Goal: Information Seeking & Learning: Learn about a topic

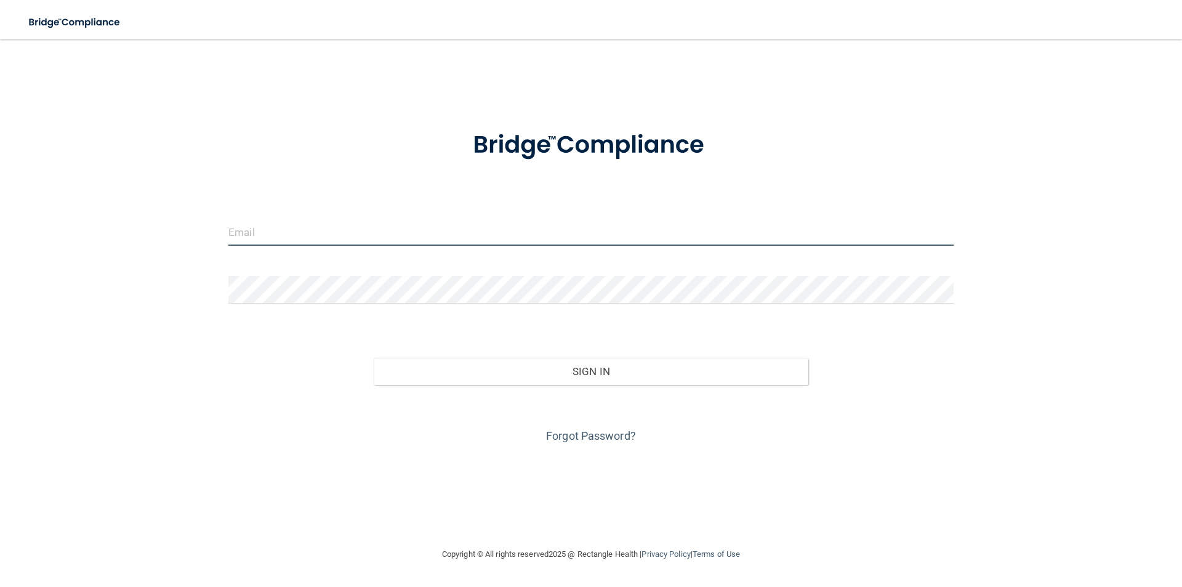
click at [425, 231] on input "email" at bounding box center [590, 232] width 725 height 28
type input "[EMAIL_ADDRESS][DOMAIN_NAME]"
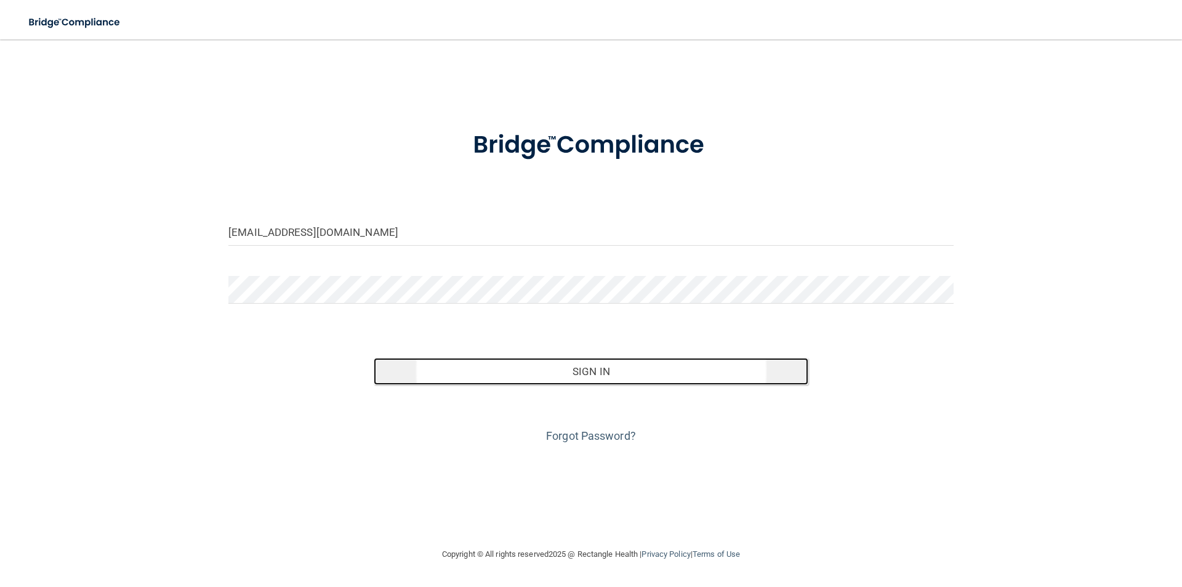
click at [526, 377] on button "Sign In" at bounding box center [591, 371] width 435 height 27
click at [499, 366] on button "Sign In" at bounding box center [591, 371] width 435 height 27
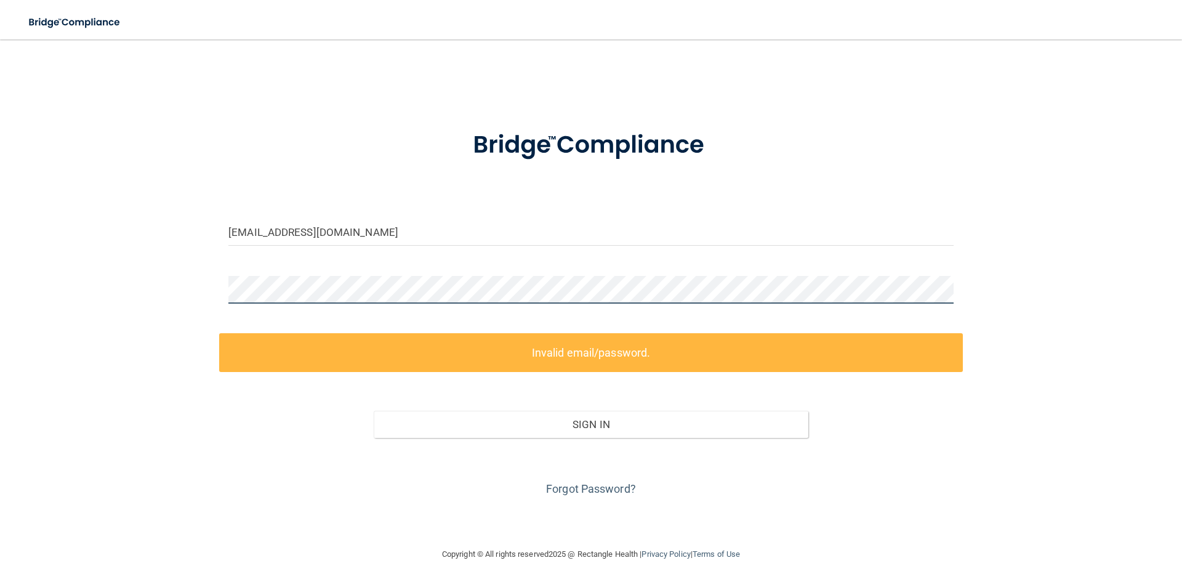
click at [193, 284] on div "[EMAIL_ADDRESS][DOMAIN_NAME] Invalid email/password. You don't have permission …" at bounding box center [591, 293] width 1133 height 483
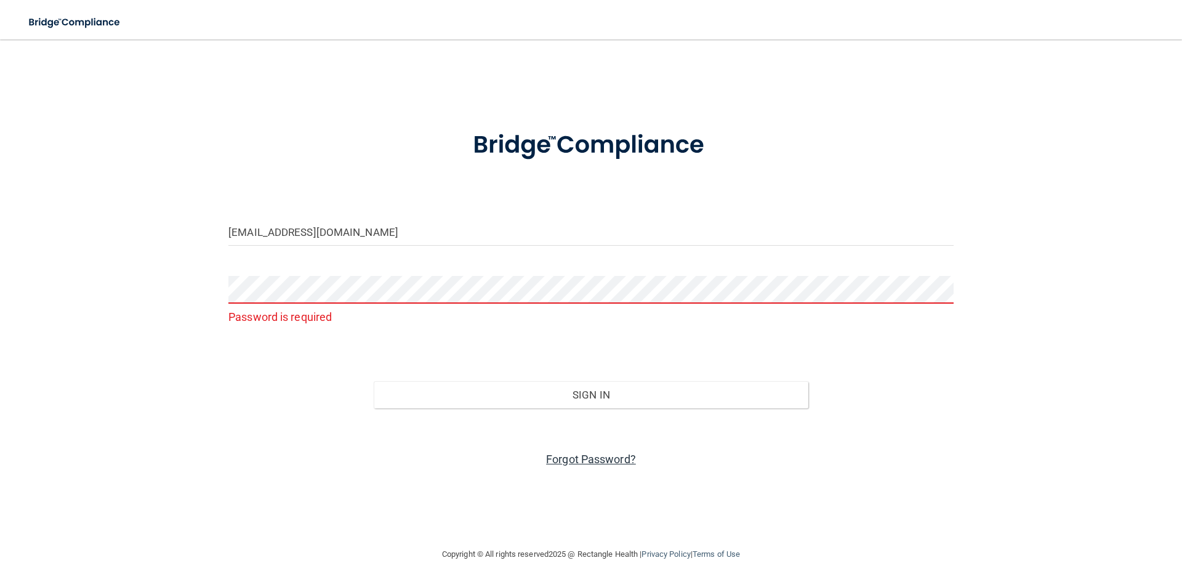
click at [571, 456] on link "Forgot Password?" at bounding box center [591, 459] width 90 height 13
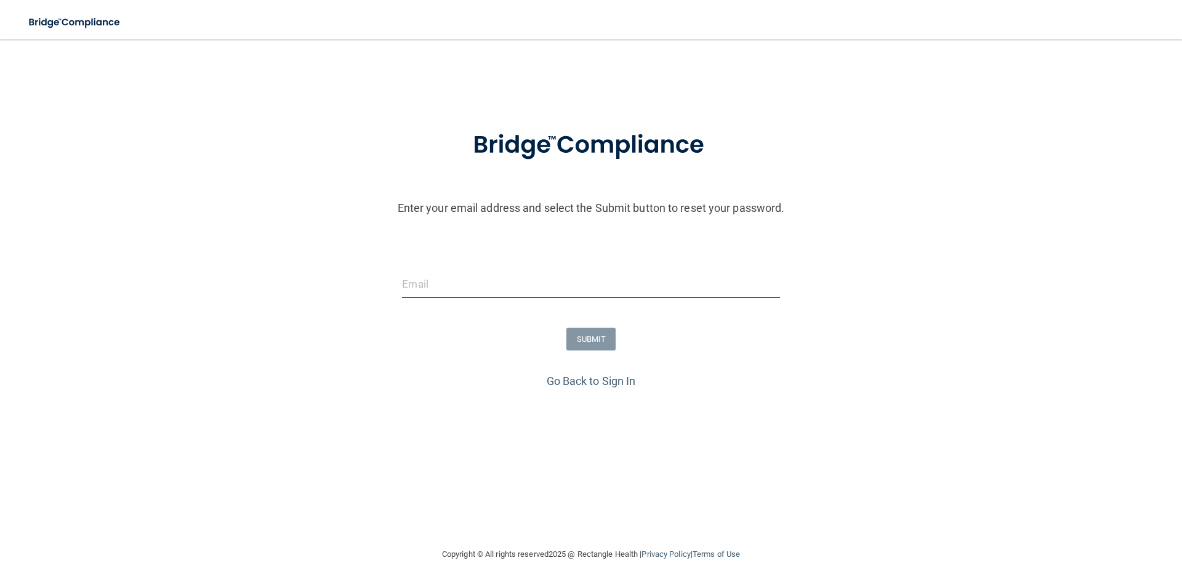
click at [533, 292] on input "email" at bounding box center [590, 284] width 377 height 28
type input "[EMAIL_ADDRESS][DOMAIN_NAME]"
click at [591, 342] on button "SUBMIT" at bounding box center [591, 339] width 50 height 23
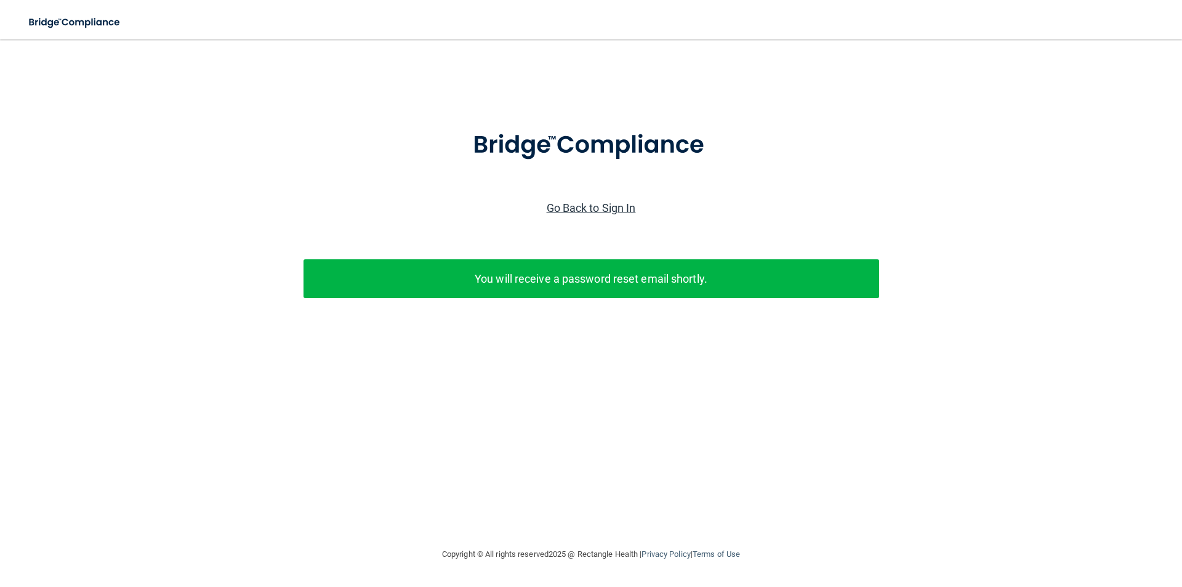
click at [565, 208] on link "Go Back to Sign In" at bounding box center [591, 207] width 89 height 13
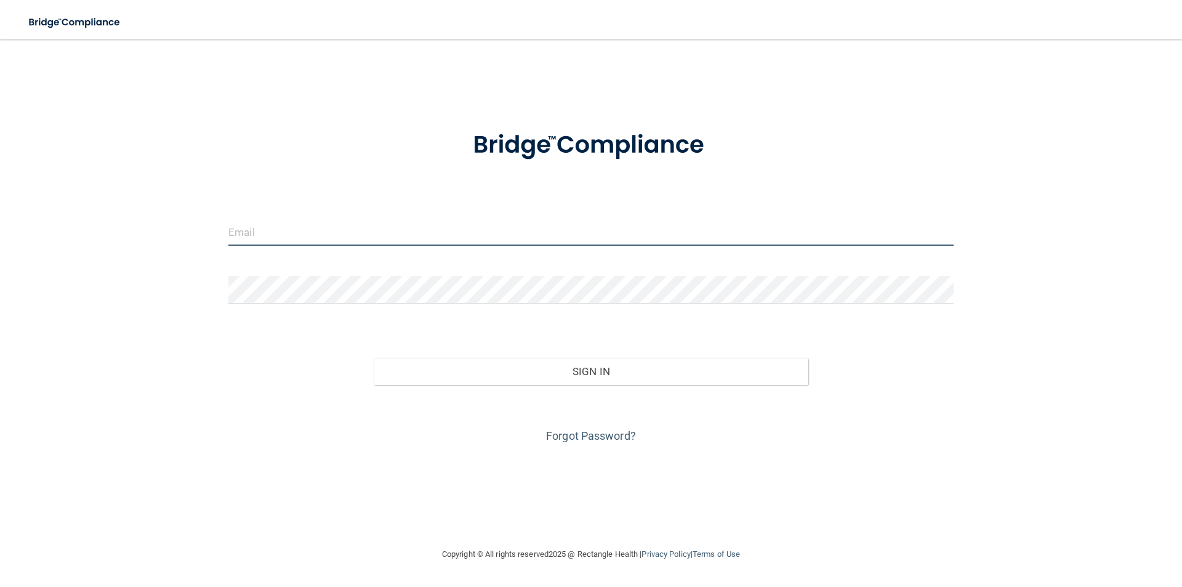
click at [511, 234] on input "email" at bounding box center [590, 232] width 725 height 28
type input "[EMAIL_ADDRESS][DOMAIN_NAME]"
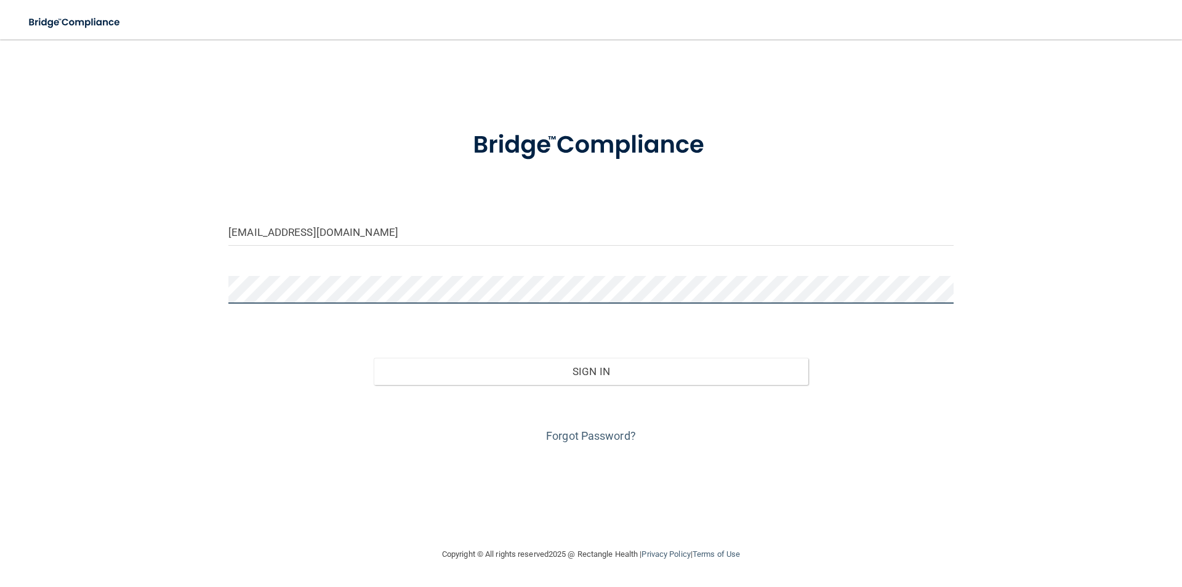
click at [374, 358] on button "Sign In" at bounding box center [591, 371] width 435 height 27
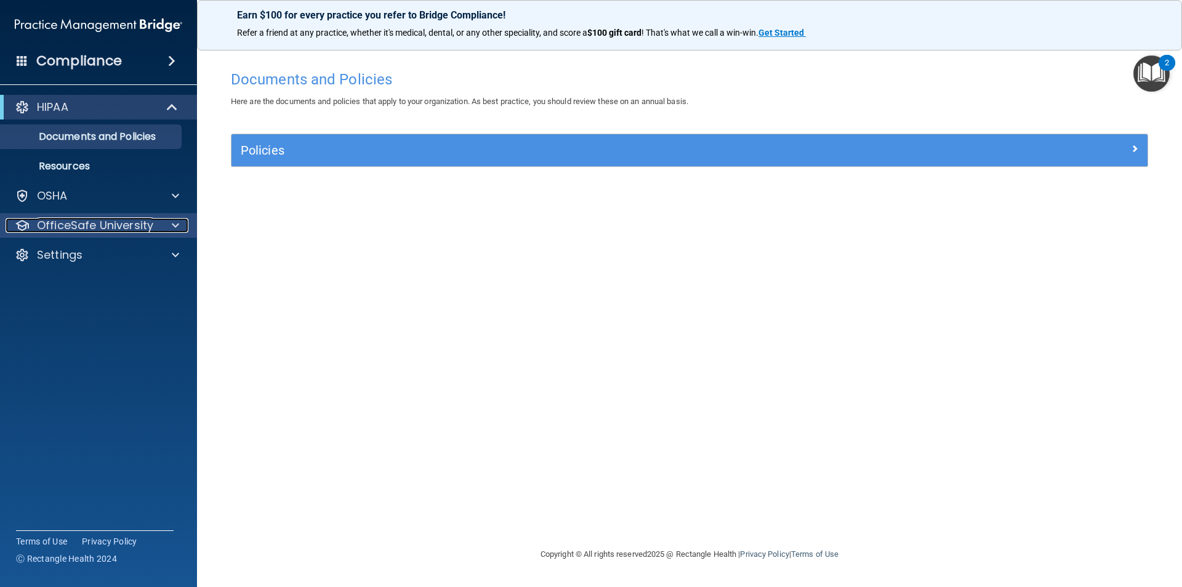
click at [173, 227] on span at bounding box center [175, 225] width 7 height 15
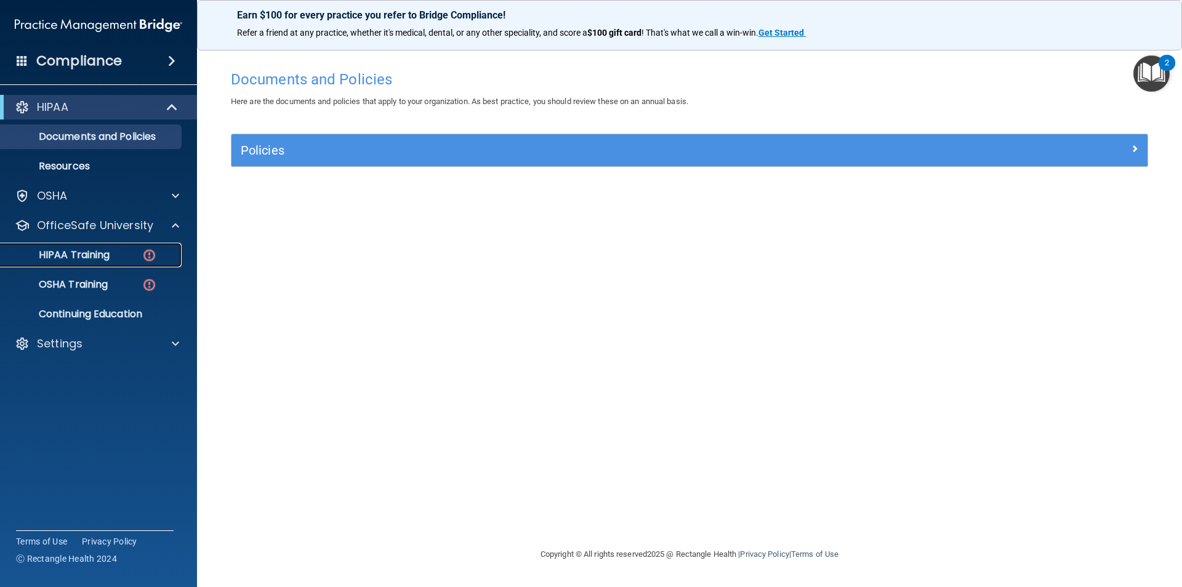
click at [132, 254] on div "HIPAA Training" at bounding box center [92, 255] width 168 height 12
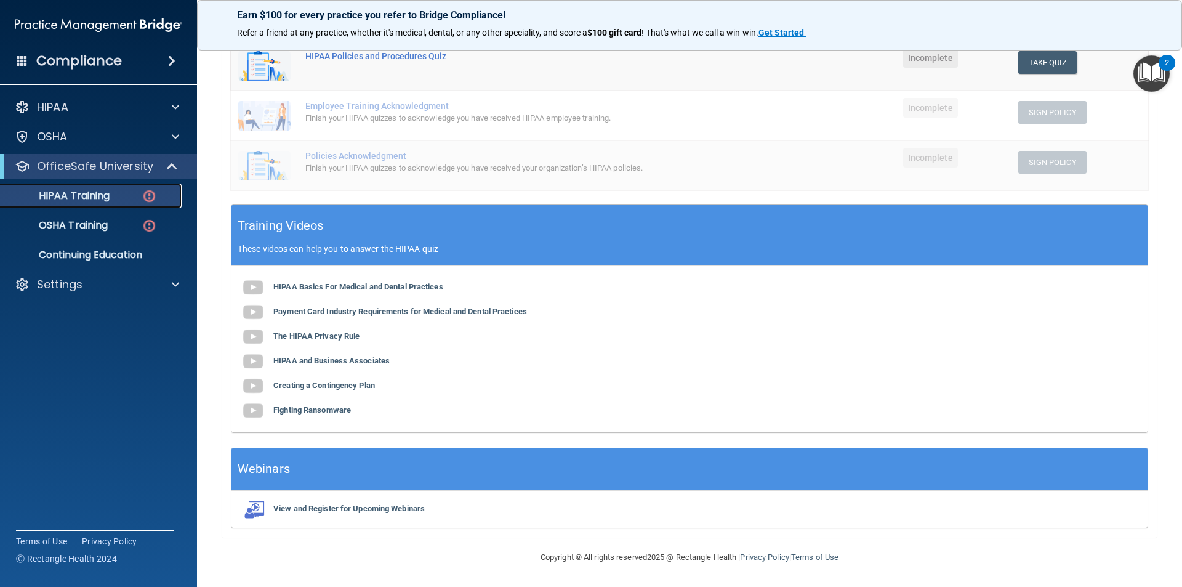
scroll to position [214, 0]
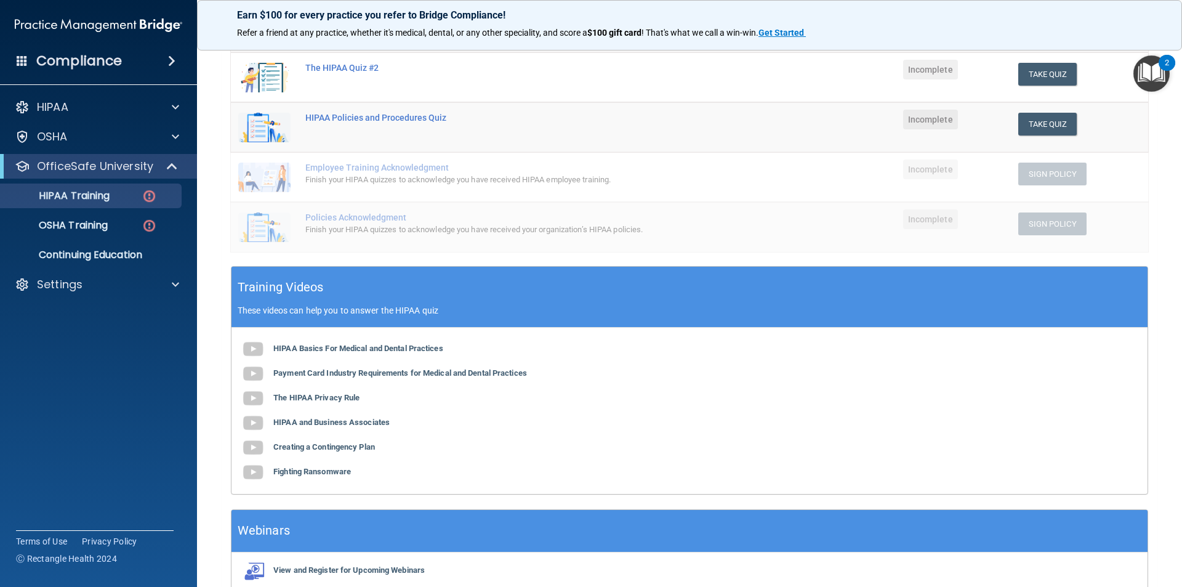
click at [921, 560] on div "View and Register for Upcoming Webinars" at bounding box center [690, 570] width 916 height 37
click at [314, 352] on b "HIPAA Basics For Medical and Dental Practices" at bounding box center [358, 348] width 170 height 9
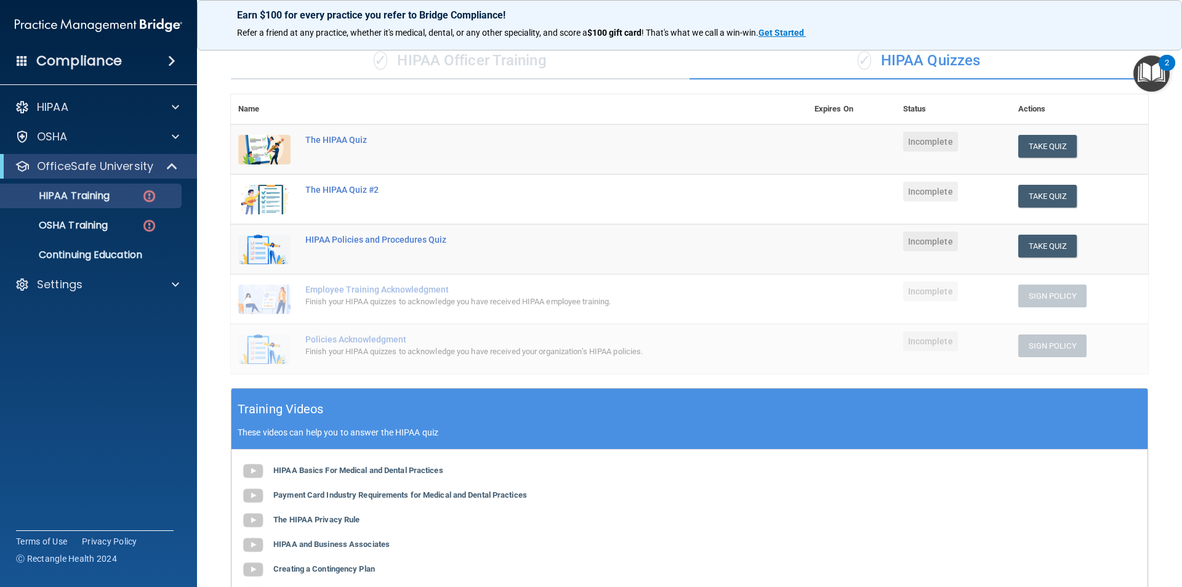
scroll to position [0, 0]
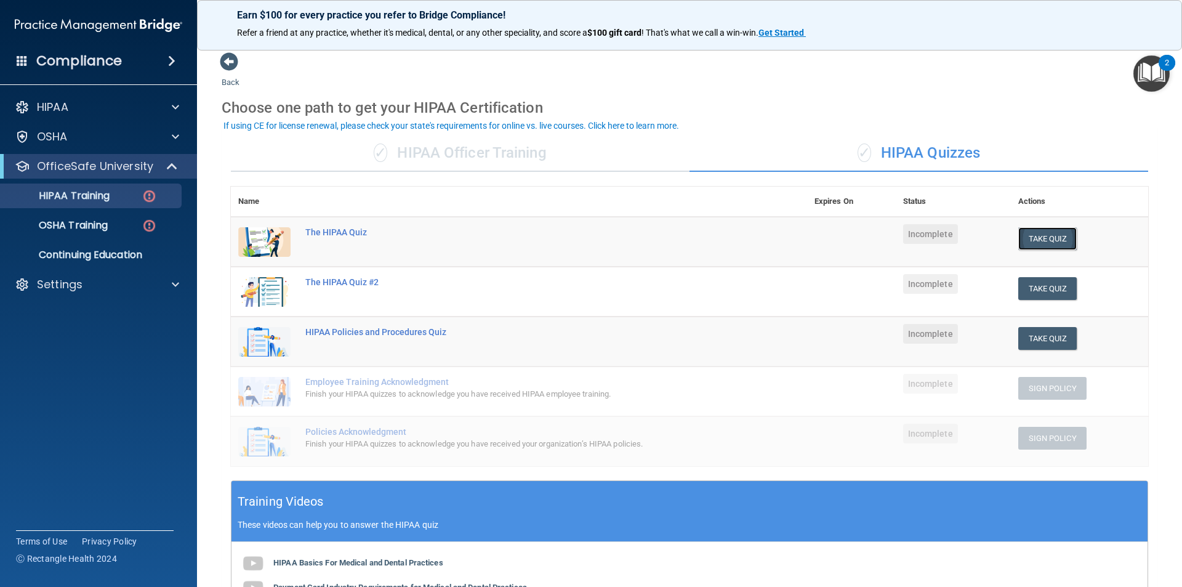
click at [1043, 239] on button "Take Quiz" at bounding box center [1047, 238] width 59 height 23
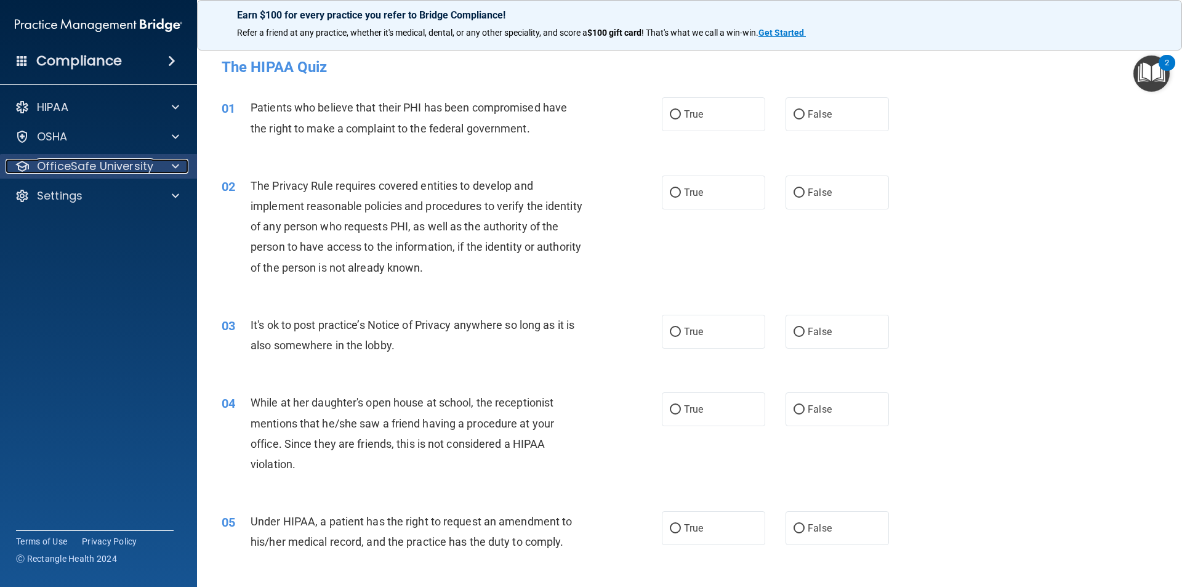
click at [172, 169] on span at bounding box center [175, 166] width 7 height 15
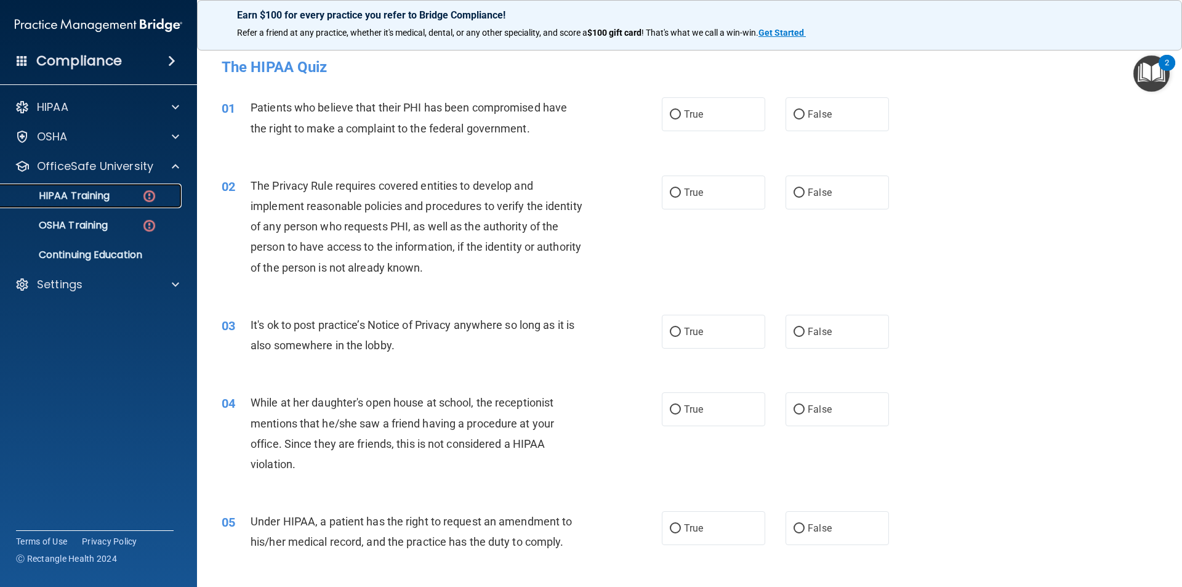
click at [116, 201] on div "HIPAA Training" at bounding box center [92, 196] width 168 height 12
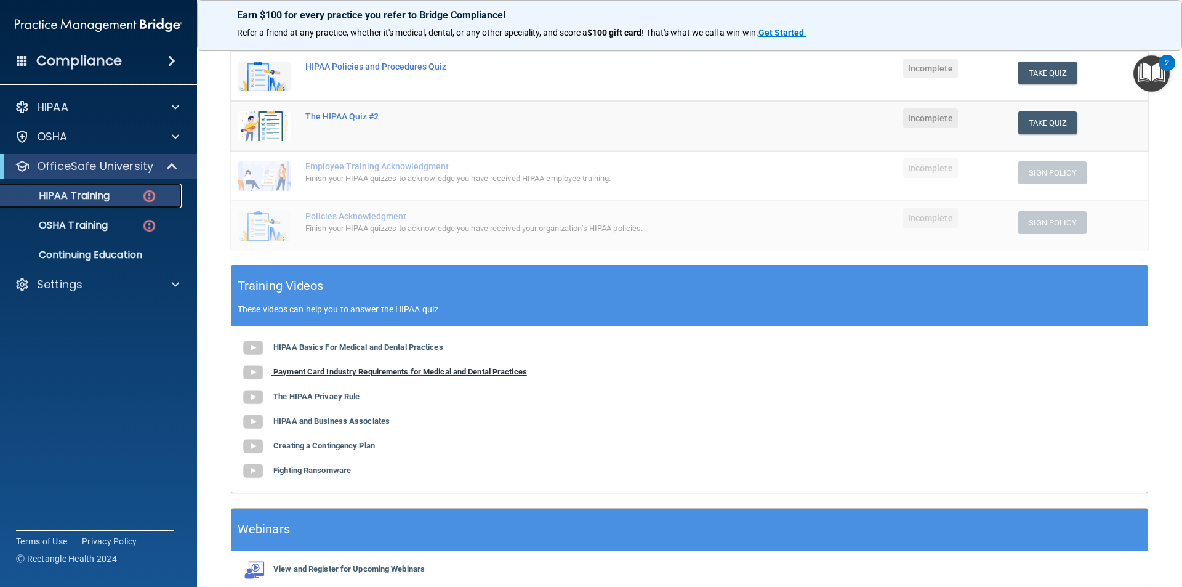
scroll to position [276, 0]
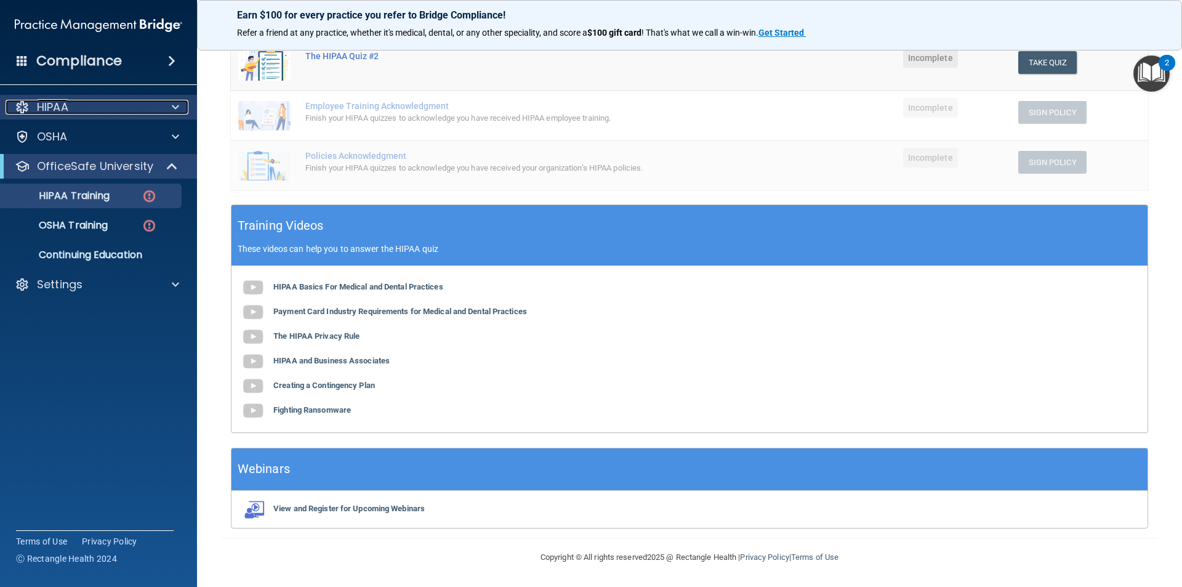
click at [156, 114] on div "HIPAA" at bounding box center [82, 107] width 153 height 15
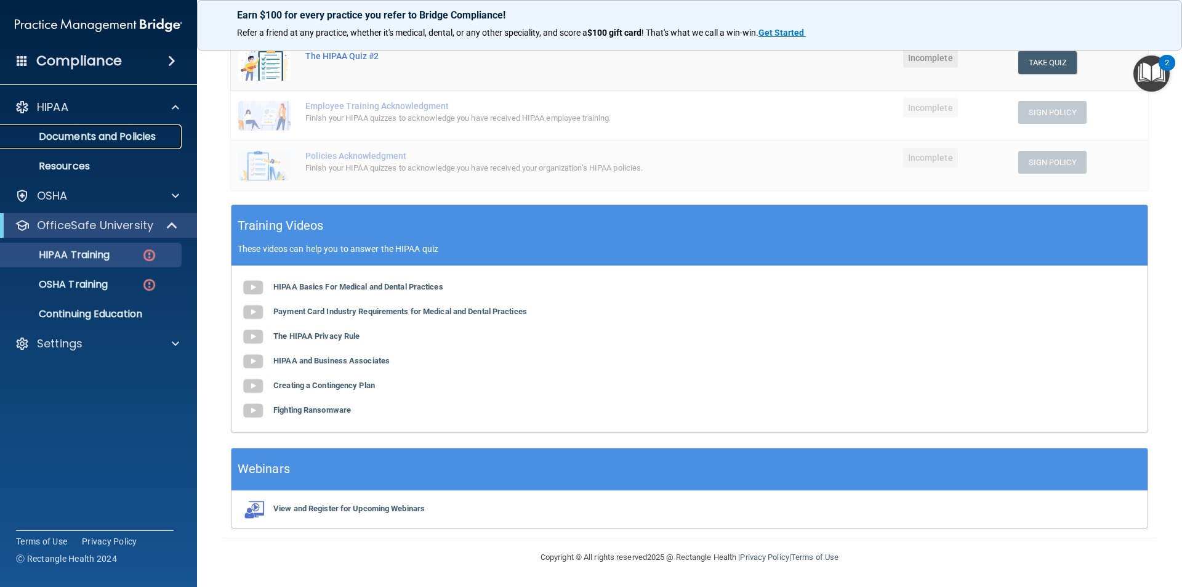
click at [151, 139] on p "Documents and Policies" at bounding box center [92, 137] width 168 height 12
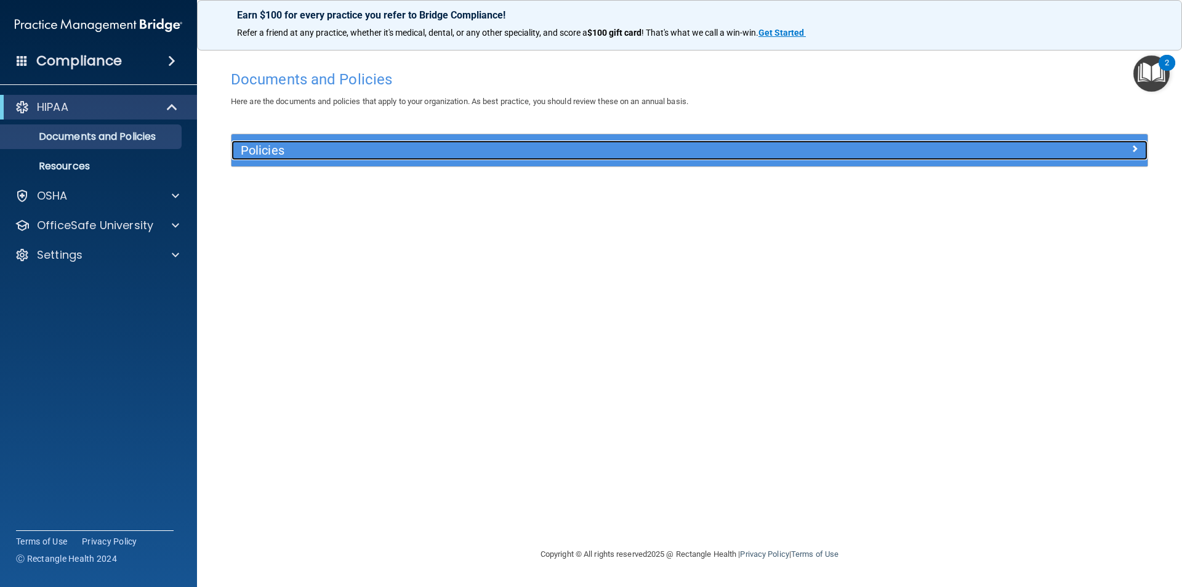
click at [400, 160] on div "Policies" at bounding box center [575, 150] width 687 height 20
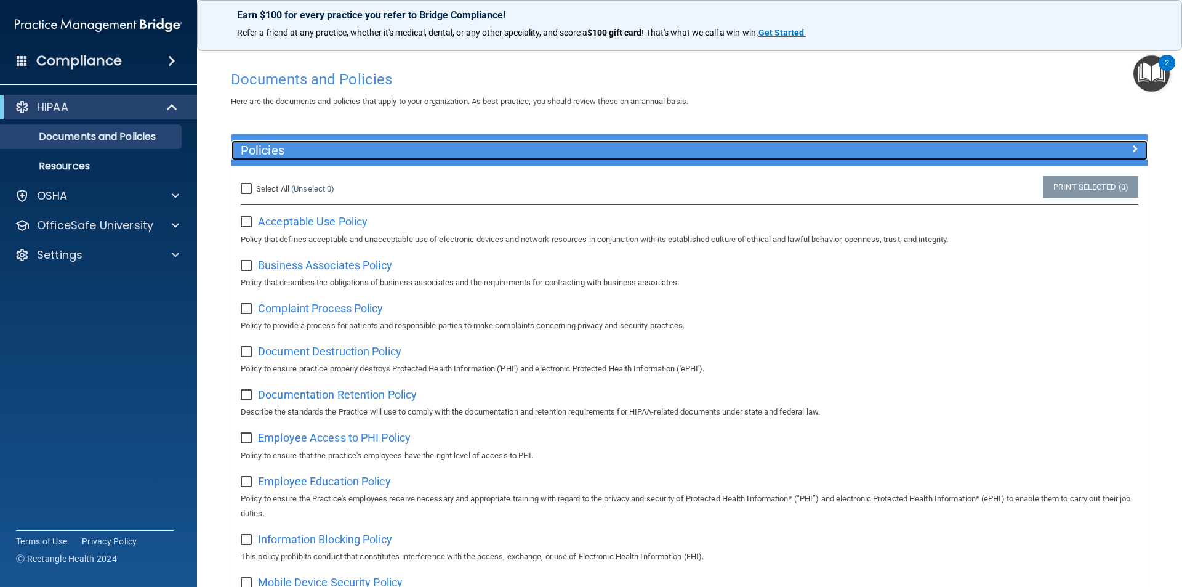
click at [386, 147] on h5 "Policies" at bounding box center [575, 150] width 669 height 14
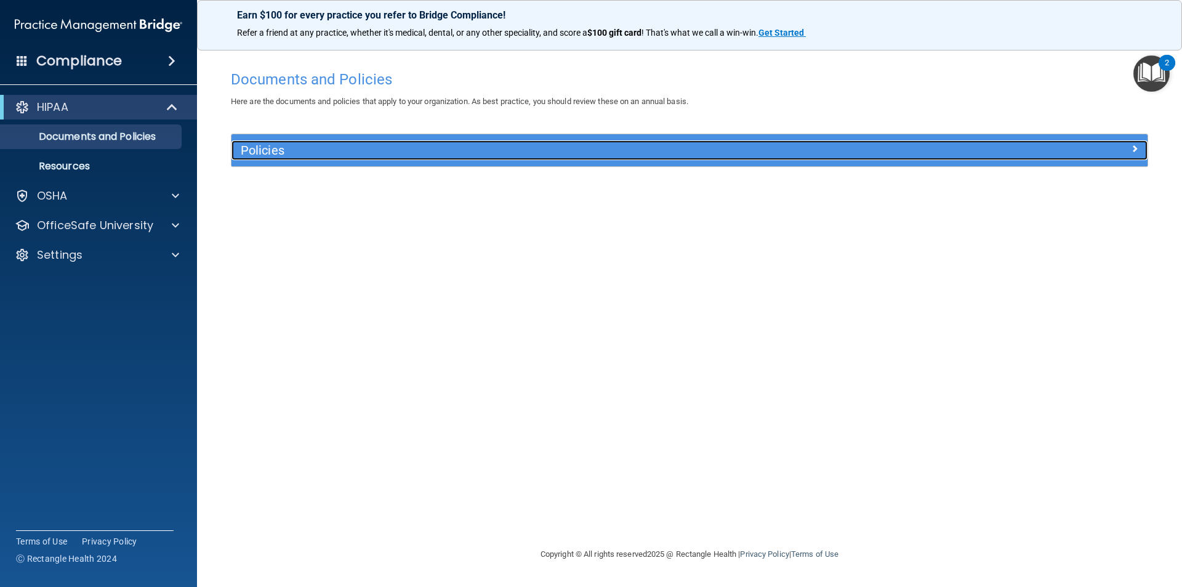
click at [386, 147] on h5 "Policies" at bounding box center [575, 150] width 669 height 14
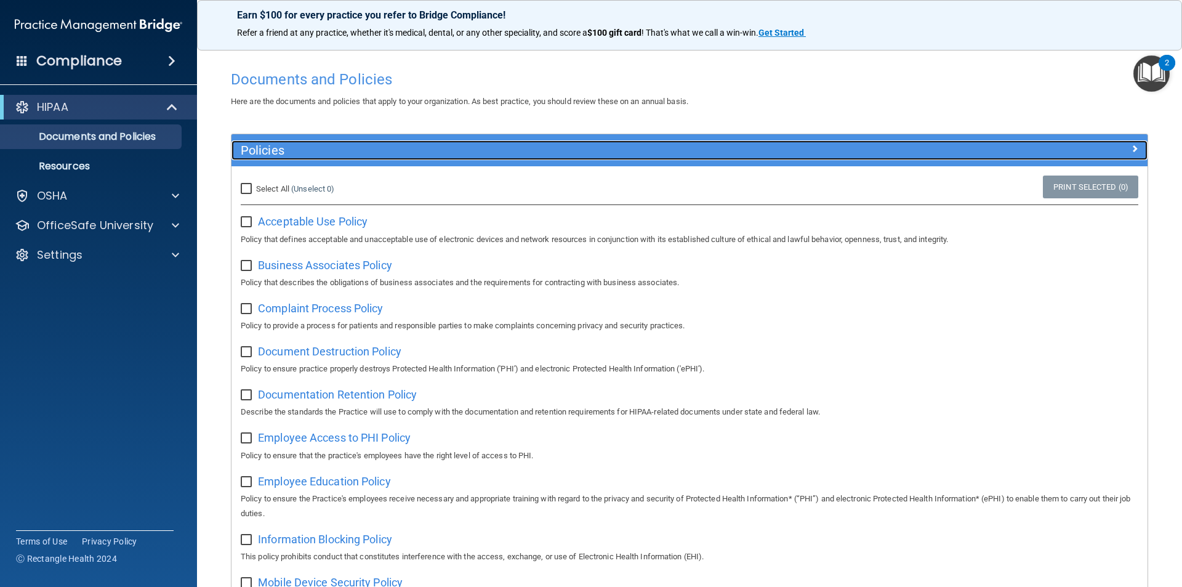
click at [392, 150] on h5 "Policies" at bounding box center [575, 150] width 669 height 14
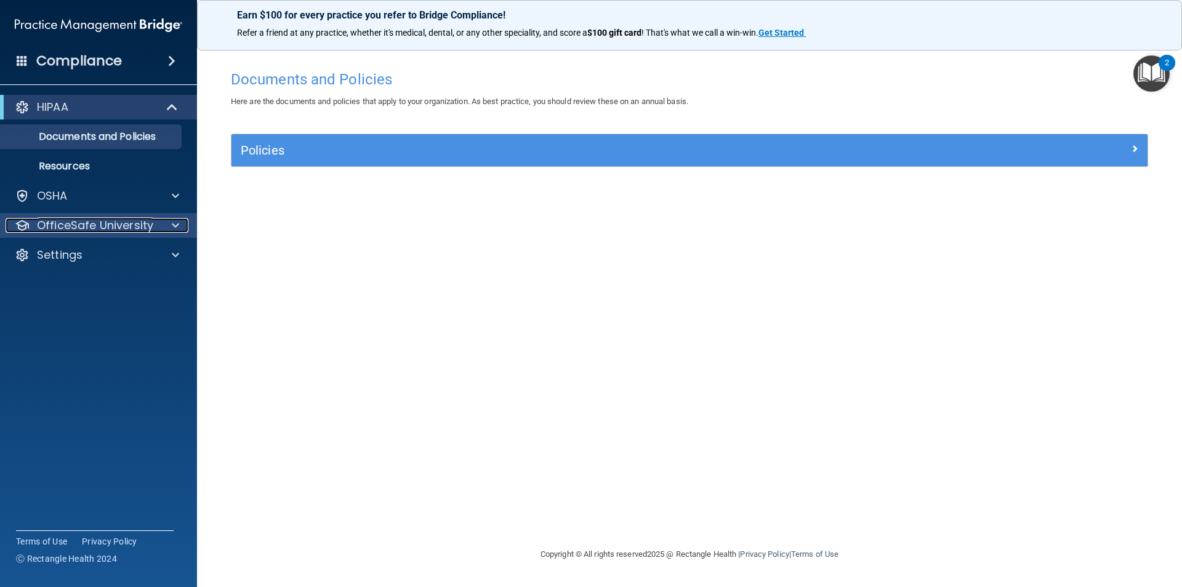
click at [165, 224] on div at bounding box center [173, 225] width 31 height 15
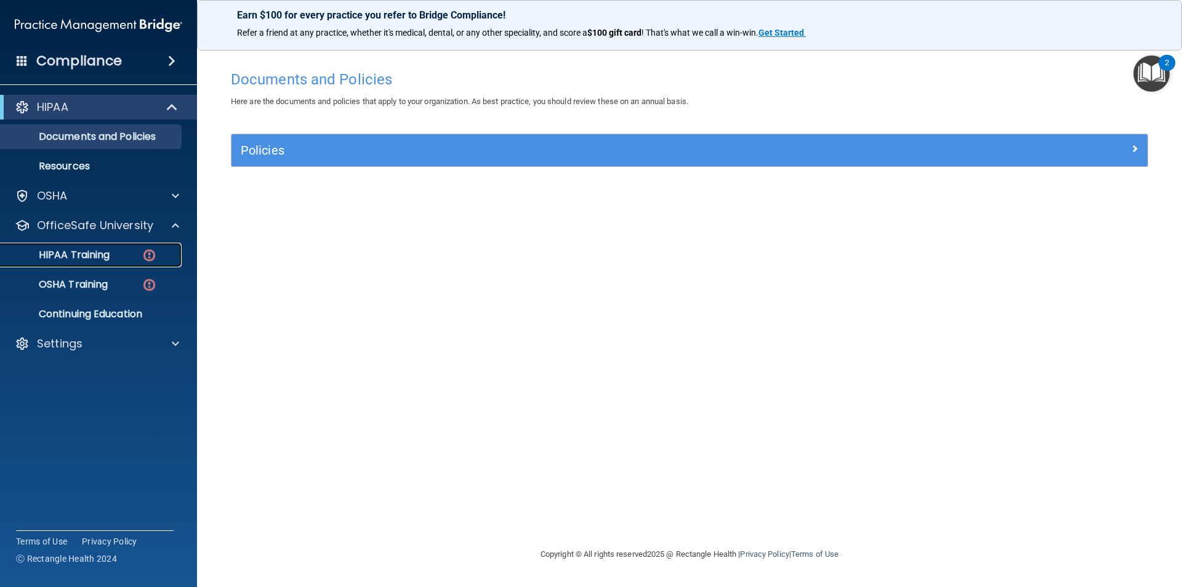
click at [121, 257] on div "HIPAA Training" at bounding box center [92, 255] width 168 height 12
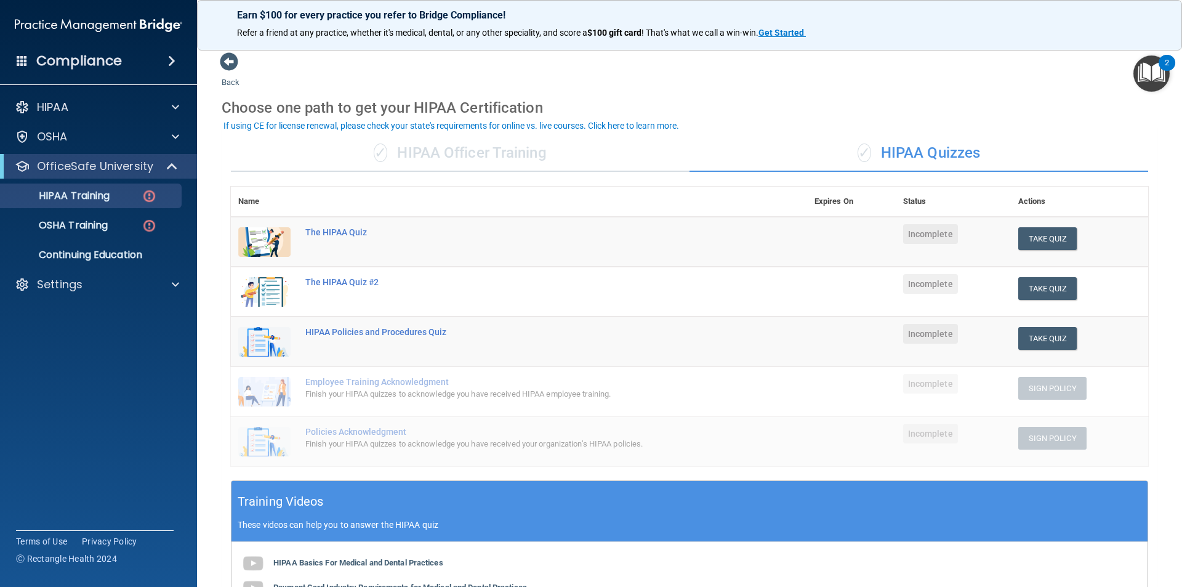
click at [536, 151] on div "✓ HIPAA Officer Training" at bounding box center [460, 153] width 459 height 37
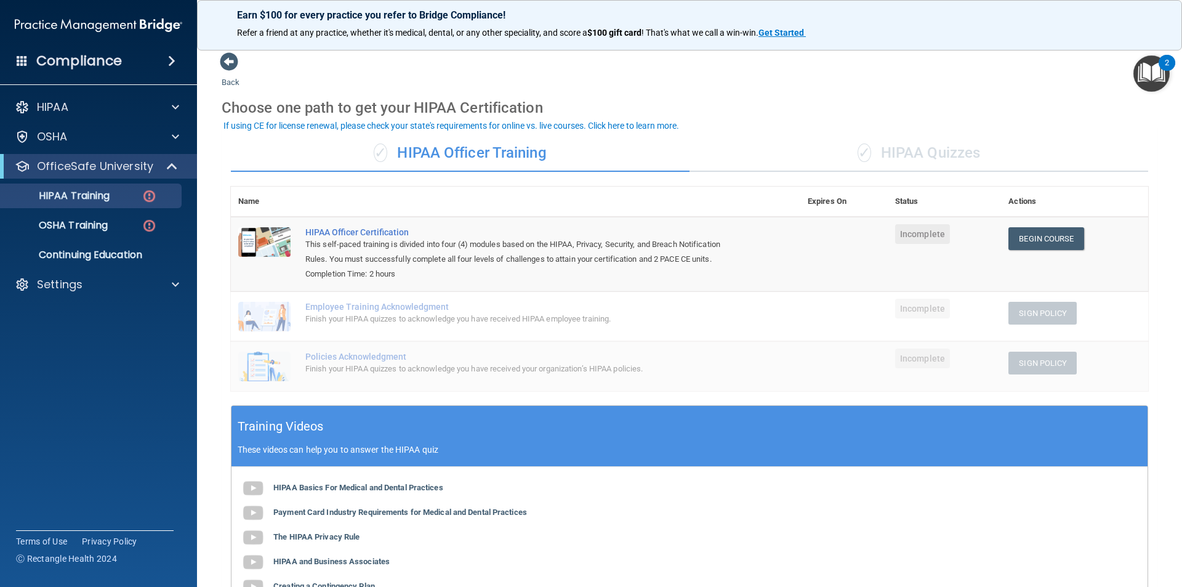
click at [858, 154] on span "✓" at bounding box center [865, 152] width 14 height 18
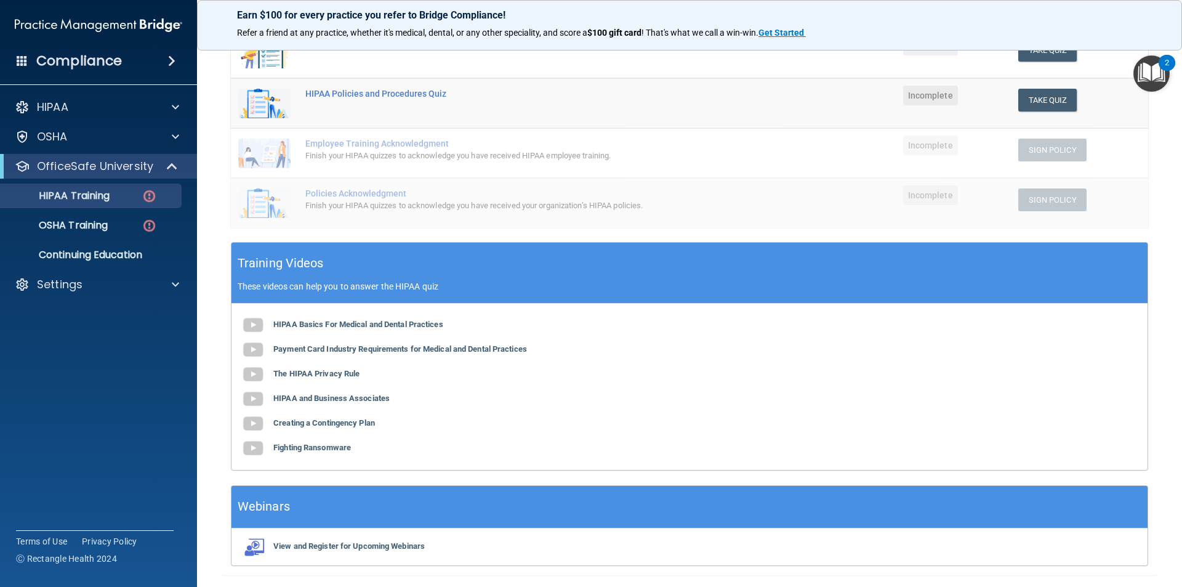
scroll to position [276, 0]
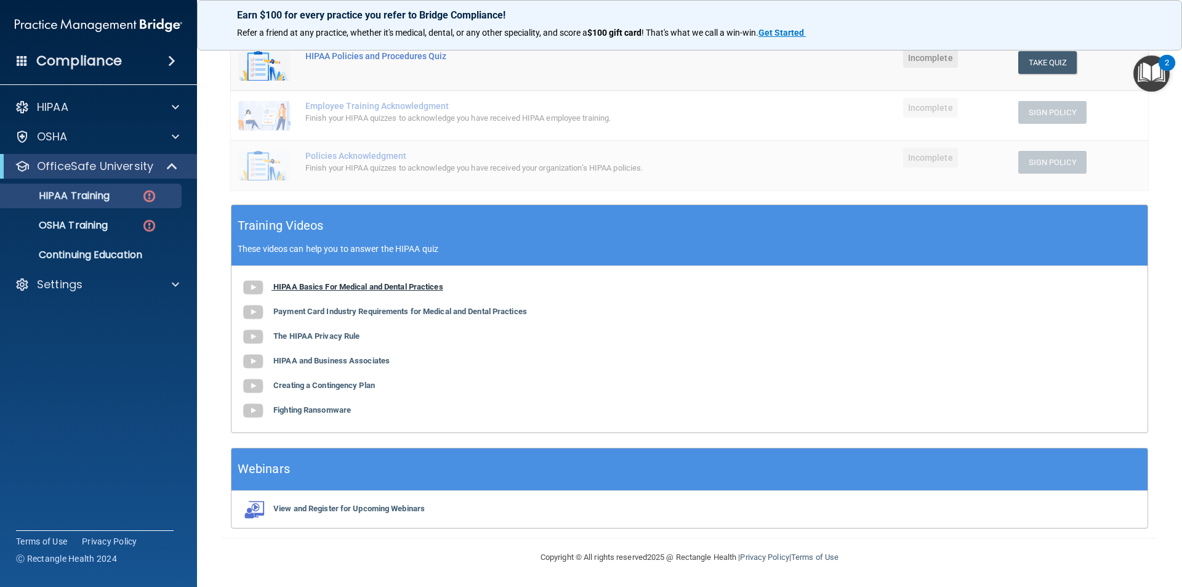
click at [368, 290] on b "HIPAA Basics For Medical and Dental Practices" at bounding box center [358, 286] width 170 height 9
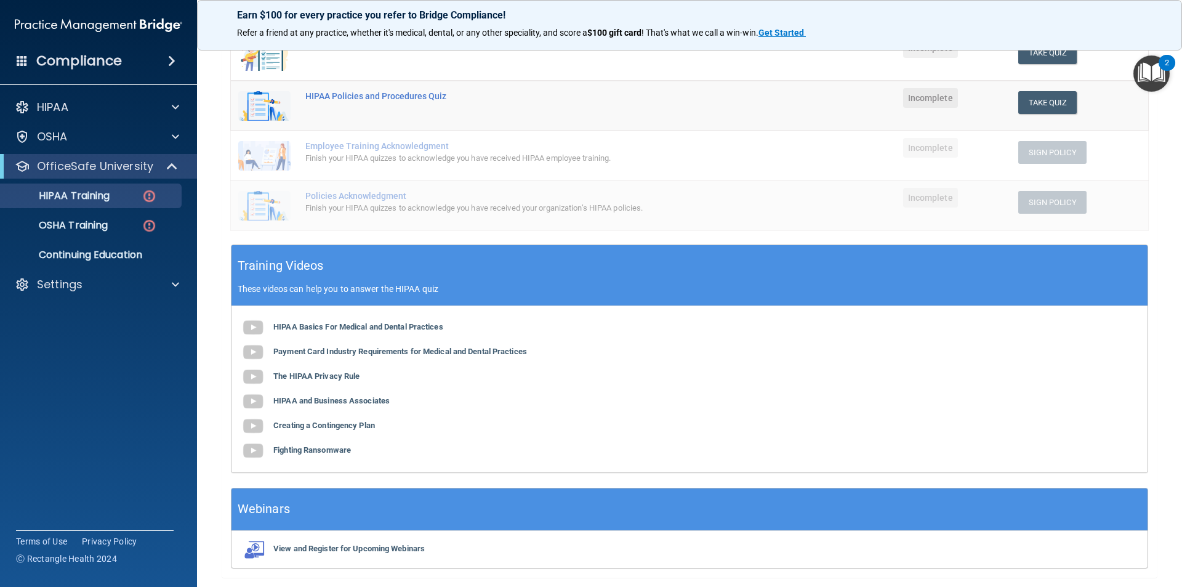
scroll to position [91, 0]
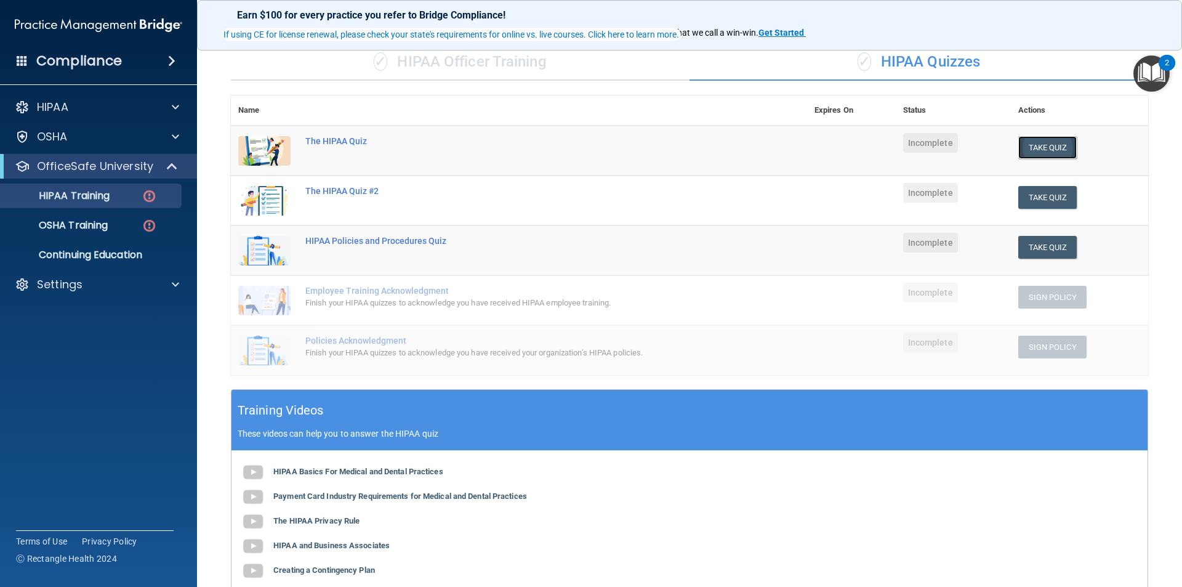
click at [1058, 145] on button "Take Quiz" at bounding box center [1047, 147] width 59 height 23
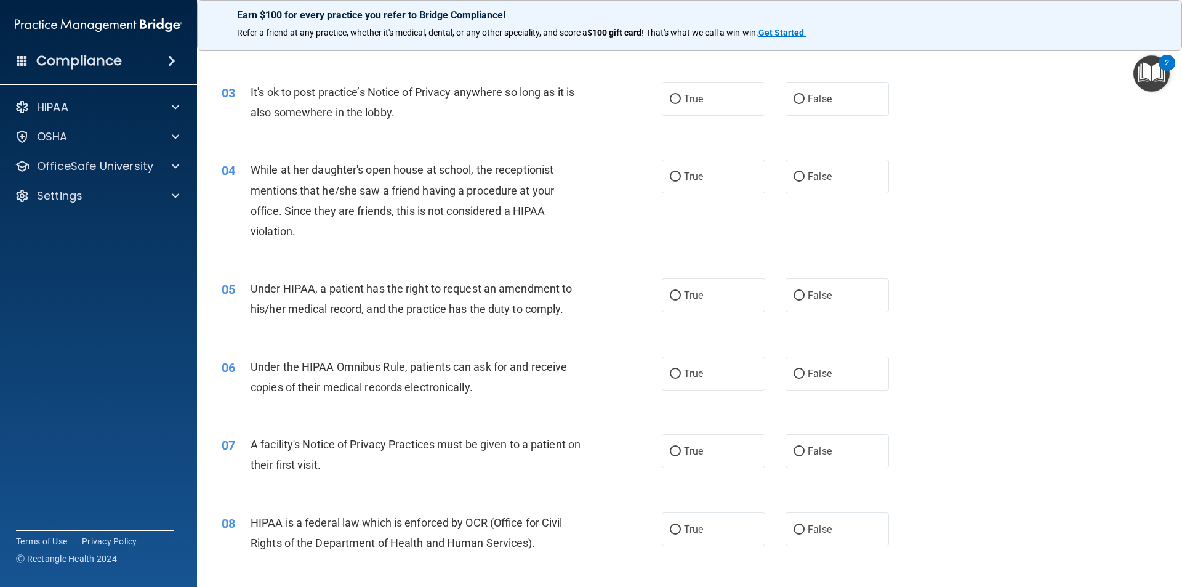
scroll to position [246, 0]
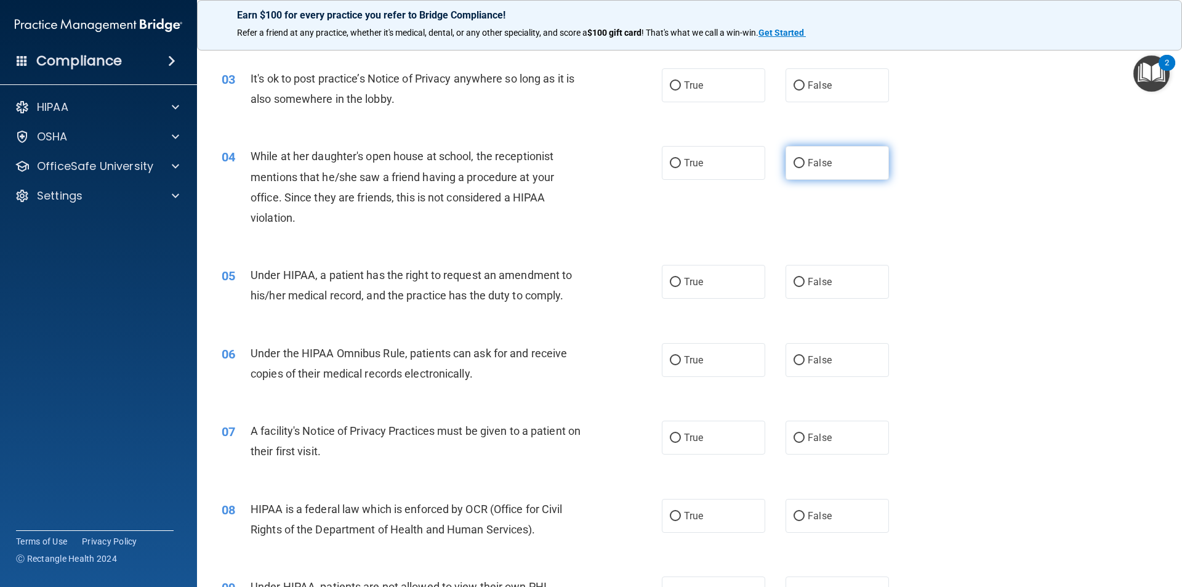
click at [824, 165] on span "False" at bounding box center [820, 163] width 24 height 12
click at [805, 165] on input "False" at bounding box center [799, 163] width 11 height 9
radio input "true"
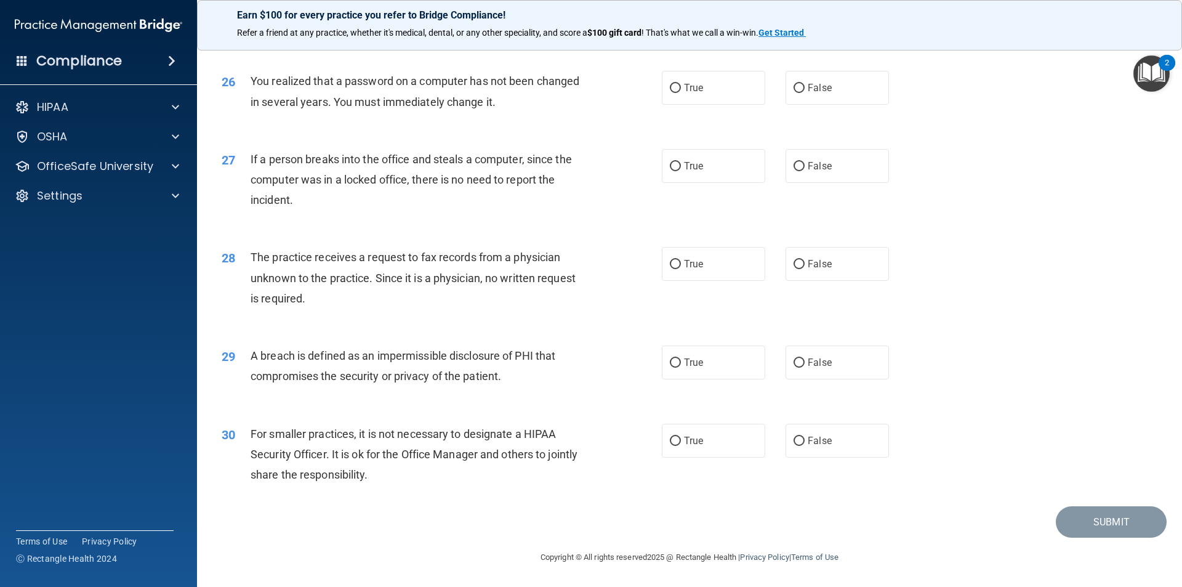
scroll to position [2327, 0]
click at [808, 445] on span "False" at bounding box center [820, 441] width 24 height 12
click at [805, 445] on input "False" at bounding box center [799, 441] width 11 height 9
radio input "true"
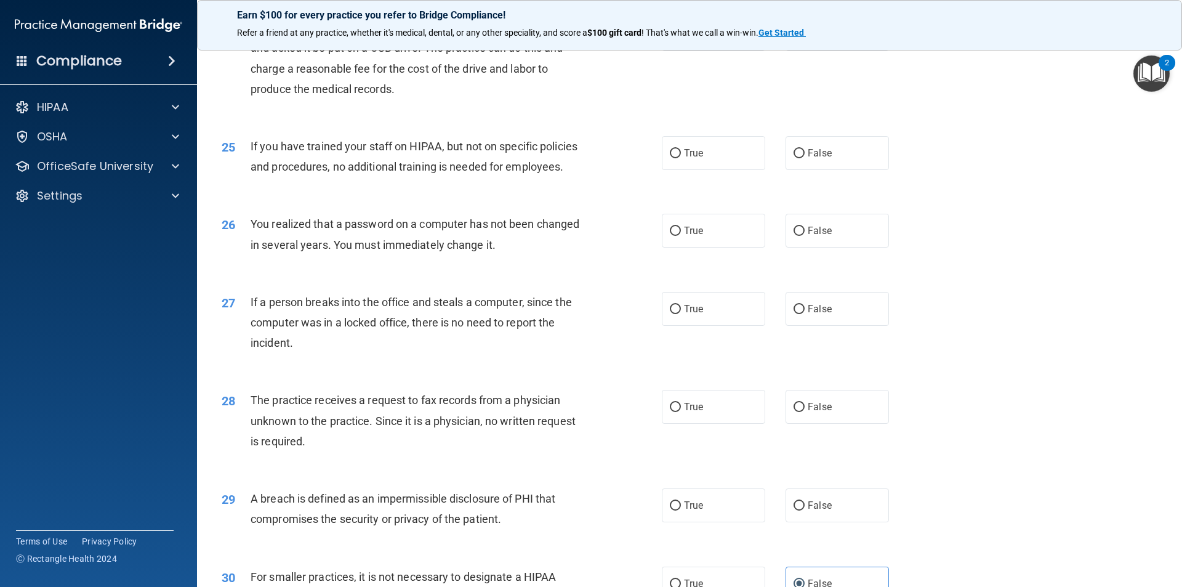
scroll to position [2143, 0]
click at [809, 316] on span "False" at bounding box center [820, 310] width 24 height 12
click at [805, 315] on input "False" at bounding box center [799, 310] width 11 height 9
radio input "true"
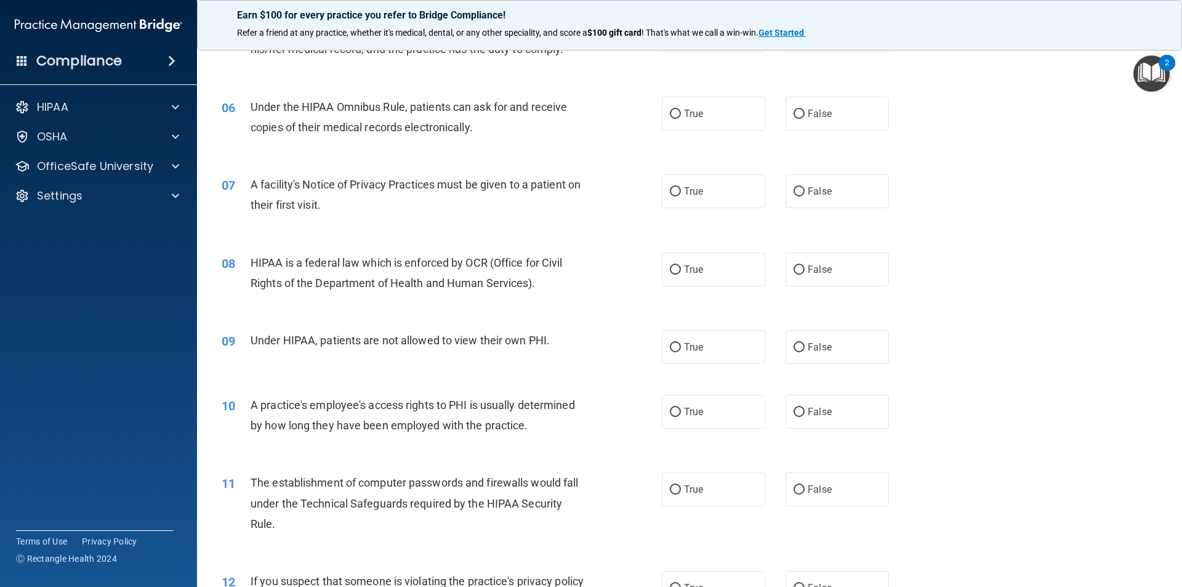
scroll to position [554, 0]
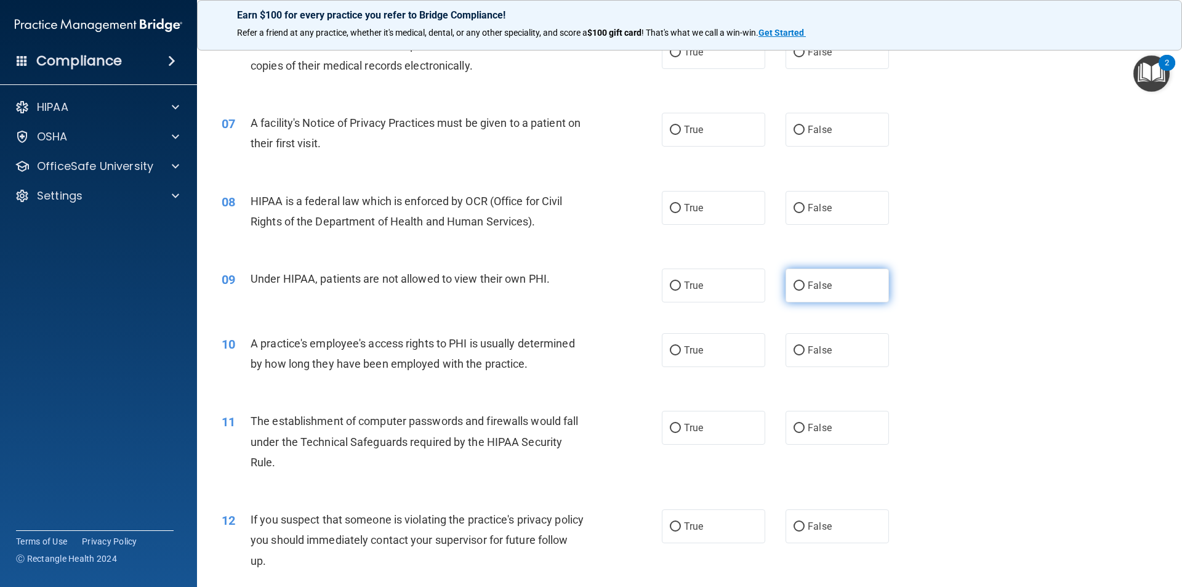
click at [812, 276] on label "False" at bounding box center [837, 285] width 103 height 34
click at [805, 281] on input "False" at bounding box center [799, 285] width 11 height 9
radio input "true"
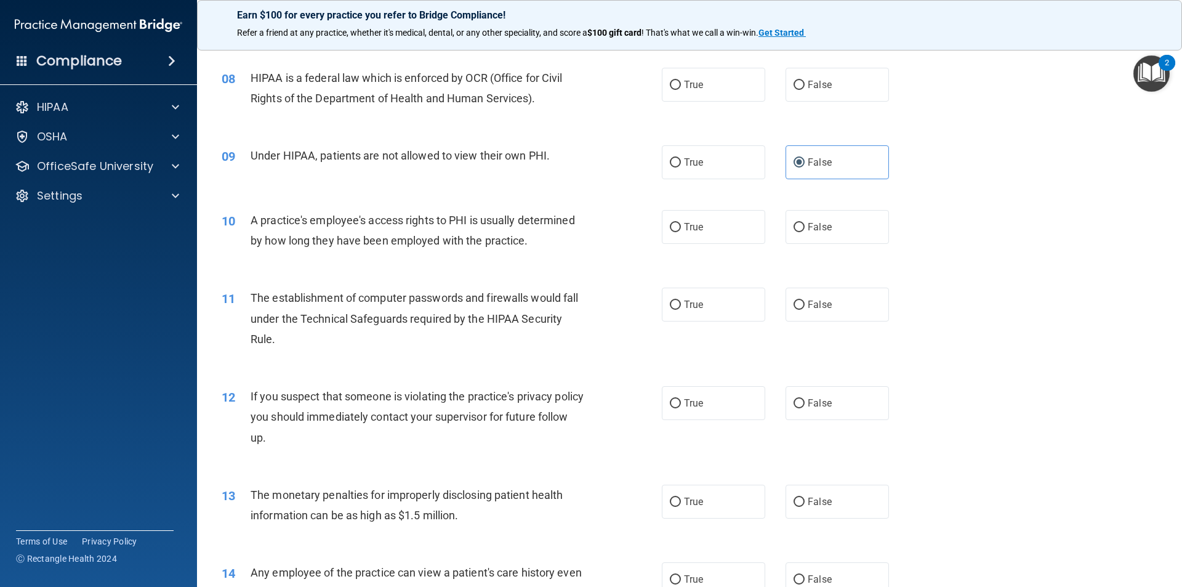
scroll to position [739, 0]
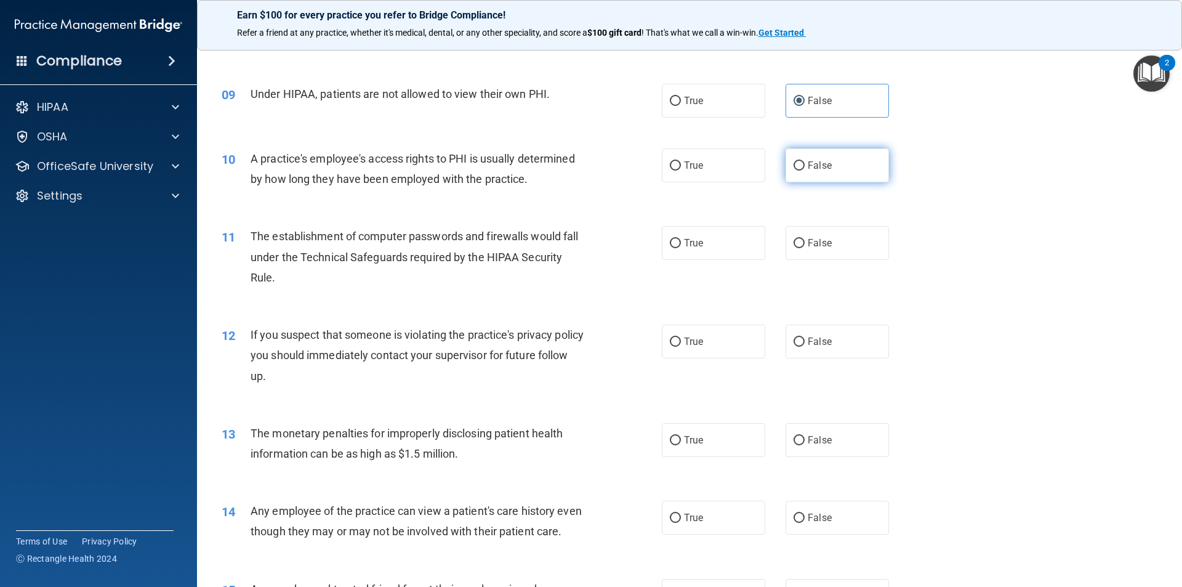
click at [786, 169] on label "False" at bounding box center [837, 165] width 103 height 34
click at [794, 169] on input "False" at bounding box center [799, 165] width 11 height 9
radio input "true"
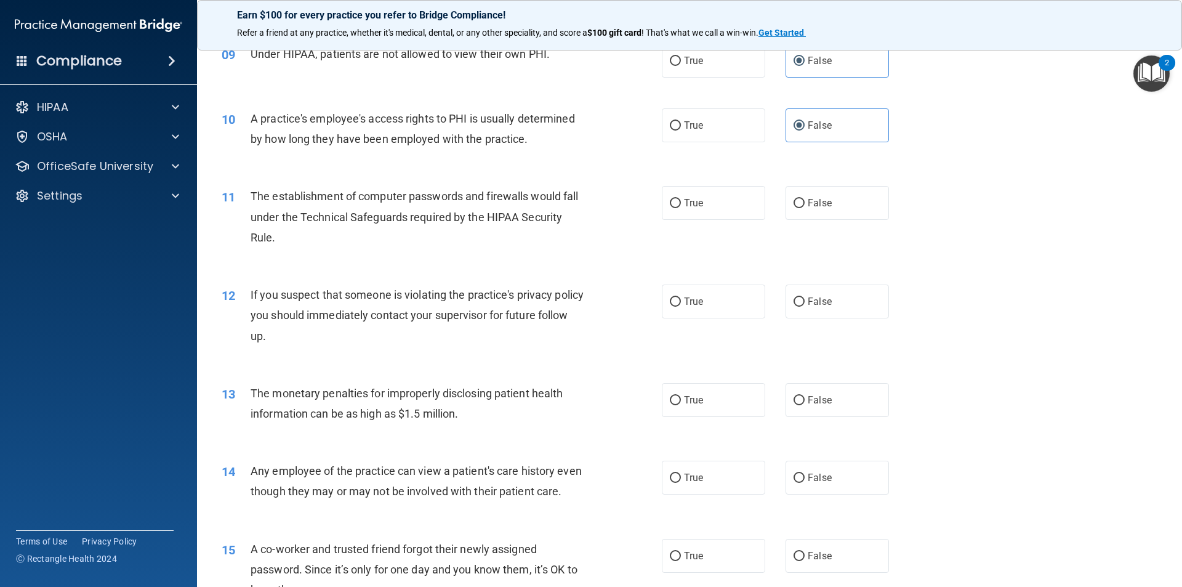
scroll to position [800, 0]
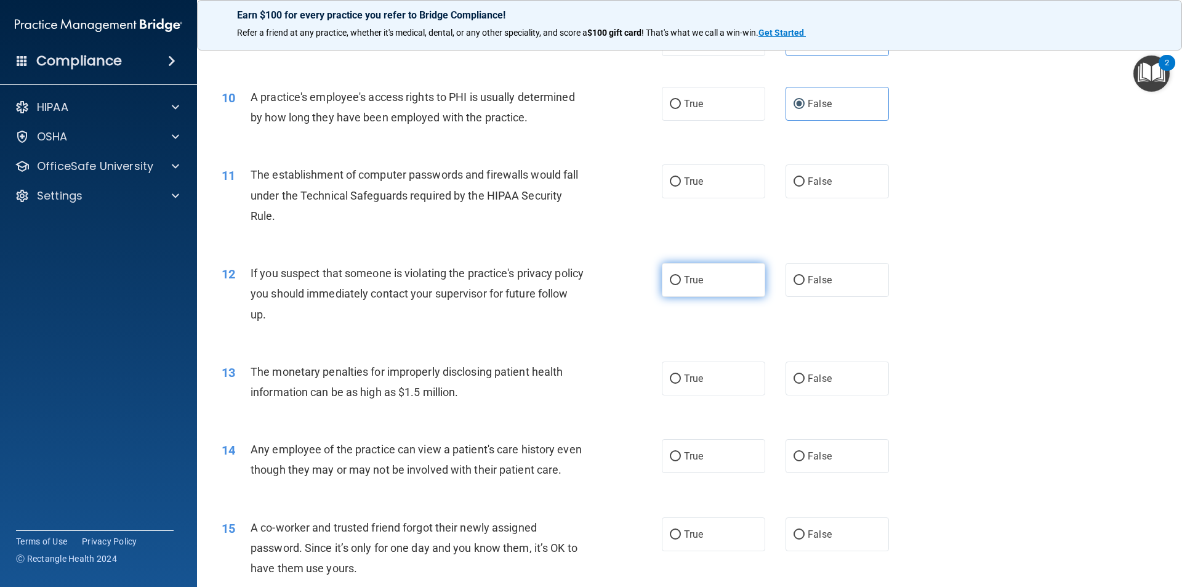
click at [695, 278] on span "True" at bounding box center [693, 280] width 19 height 12
click at [681, 278] on input "True" at bounding box center [675, 280] width 11 height 9
radio input "true"
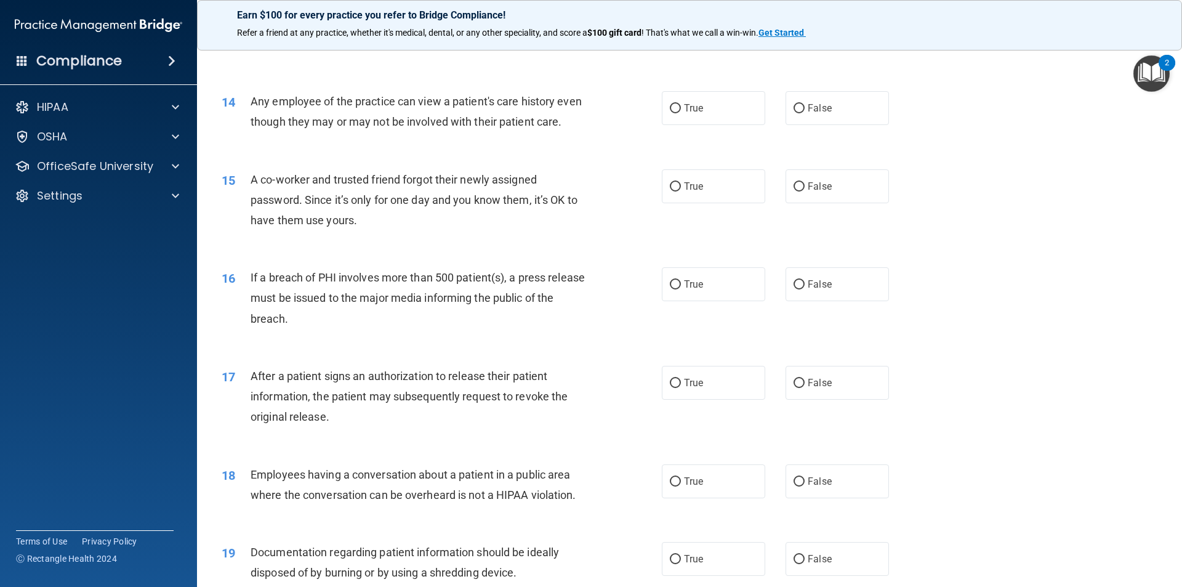
scroll to position [1170, 0]
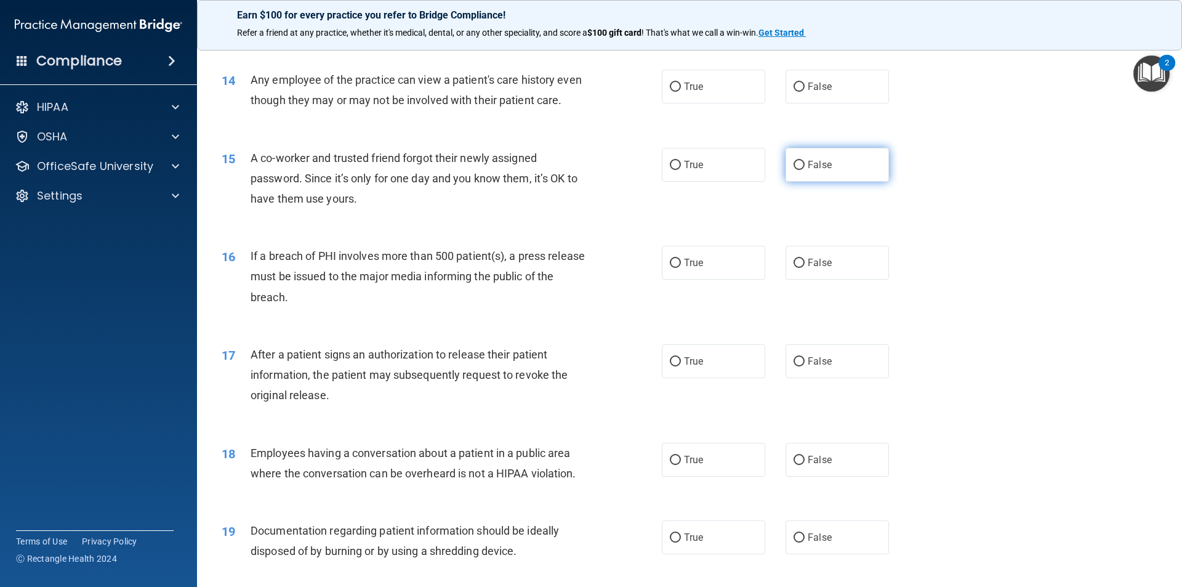
click at [818, 177] on label "False" at bounding box center [837, 165] width 103 height 34
click at [805, 170] on input "False" at bounding box center [799, 165] width 11 height 9
radio input "true"
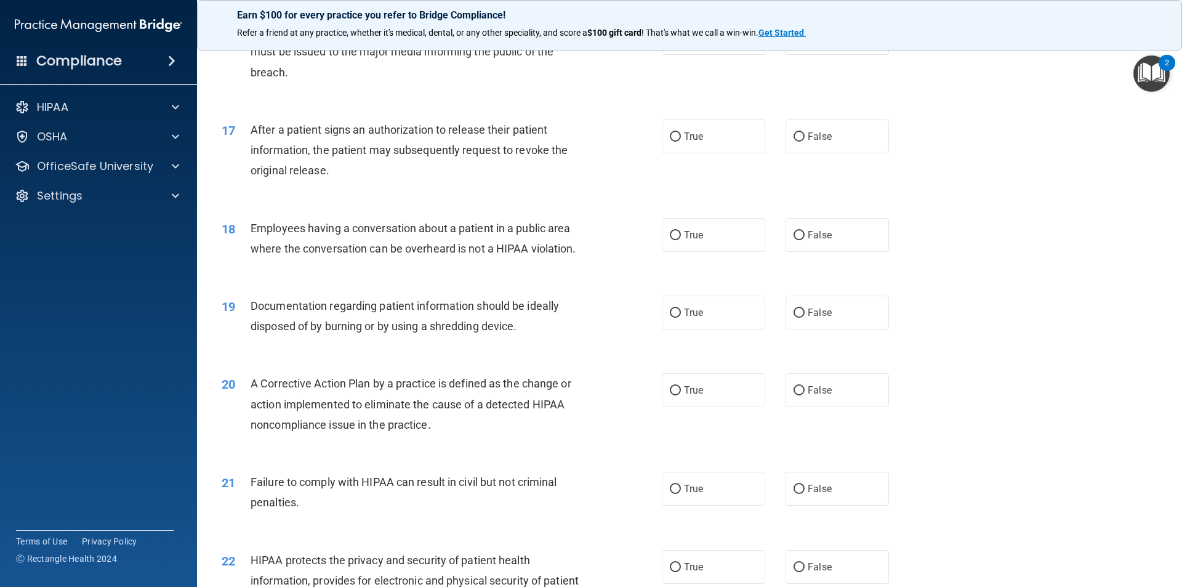
scroll to position [1416, 0]
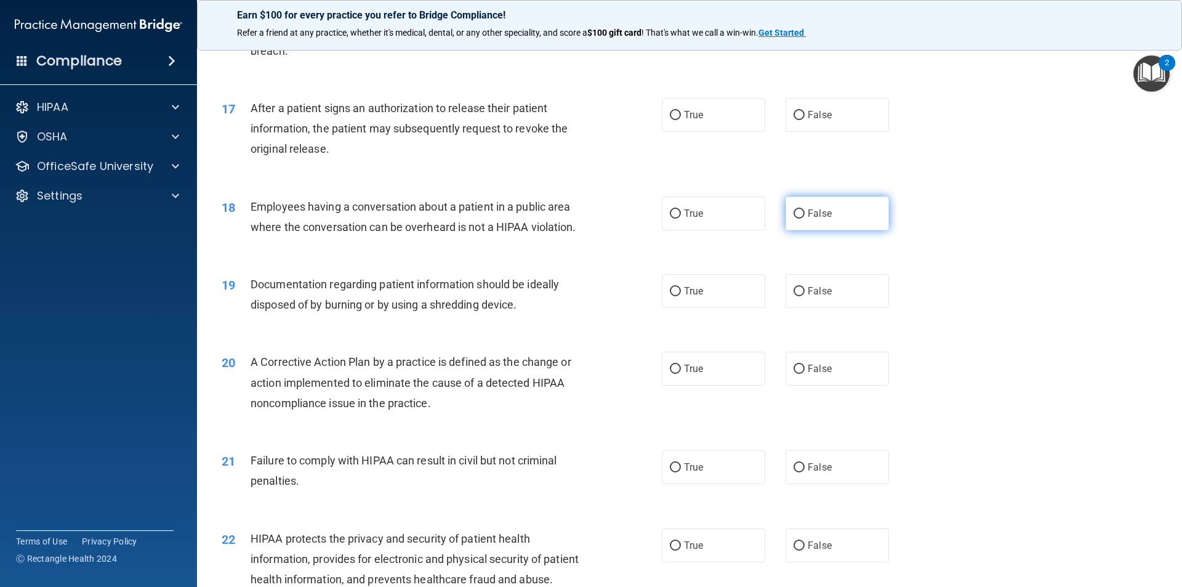
click at [816, 219] on span "False" at bounding box center [820, 214] width 24 height 12
click at [805, 219] on input "False" at bounding box center [799, 213] width 11 height 9
radio input "true"
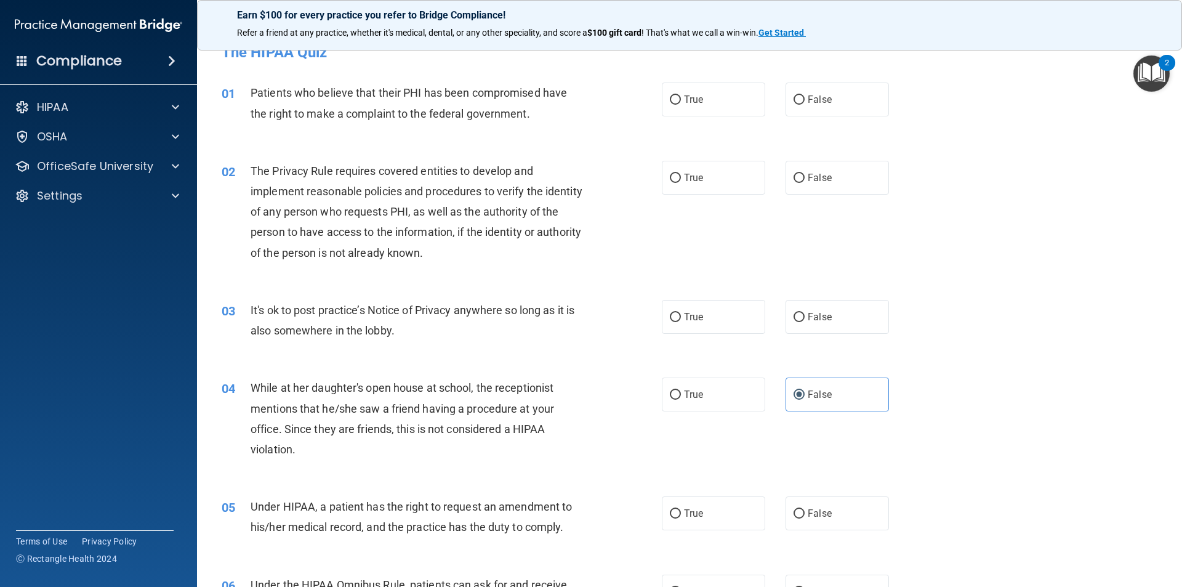
scroll to position [0, 0]
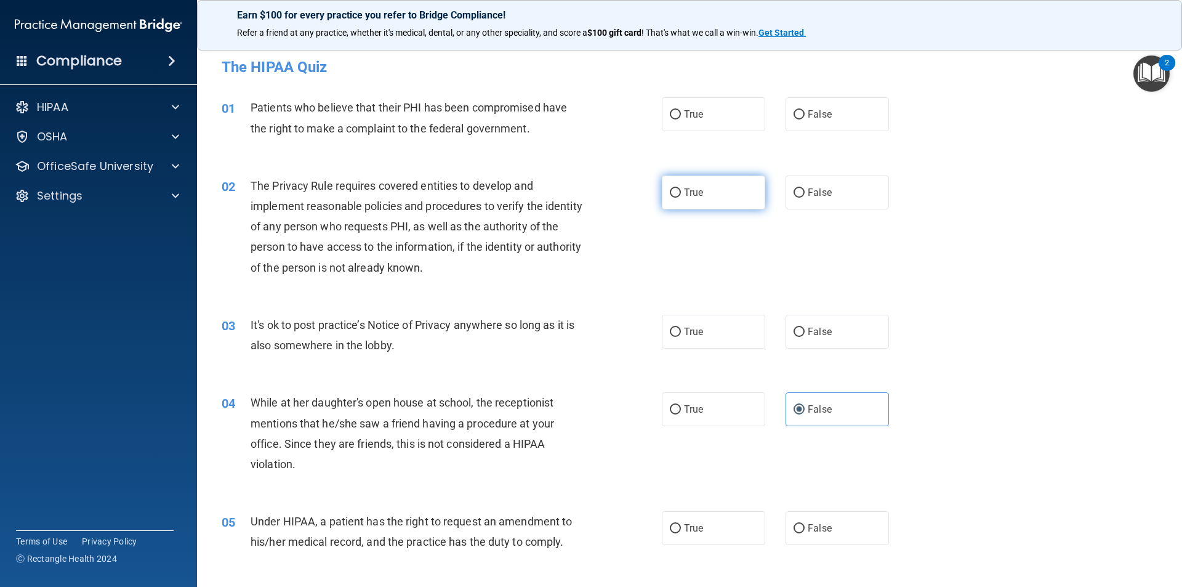
click at [662, 186] on label "True" at bounding box center [713, 192] width 103 height 34
click at [670, 188] on input "True" at bounding box center [675, 192] width 11 height 9
radio input "true"
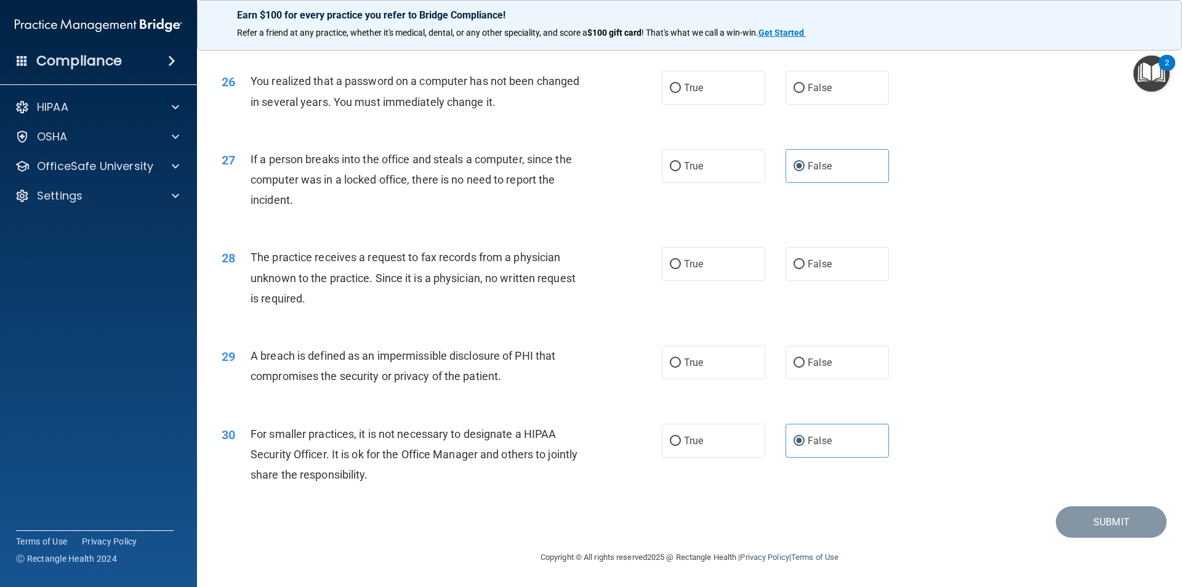
scroll to position [2327, 0]
click at [709, 361] on label "True" at bounding box center [713, 362] width 103 height 34
click at [681, 361] on input "True" at bounding box center [675, 362] width 11 height 9
radio input "true"
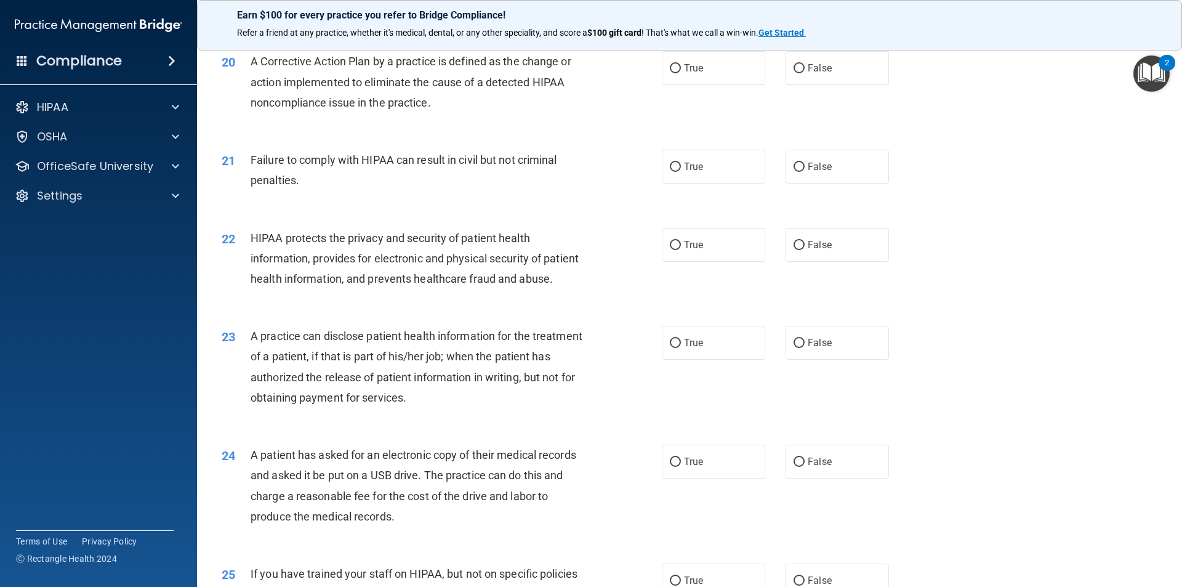
scroll to position [1724, 0]
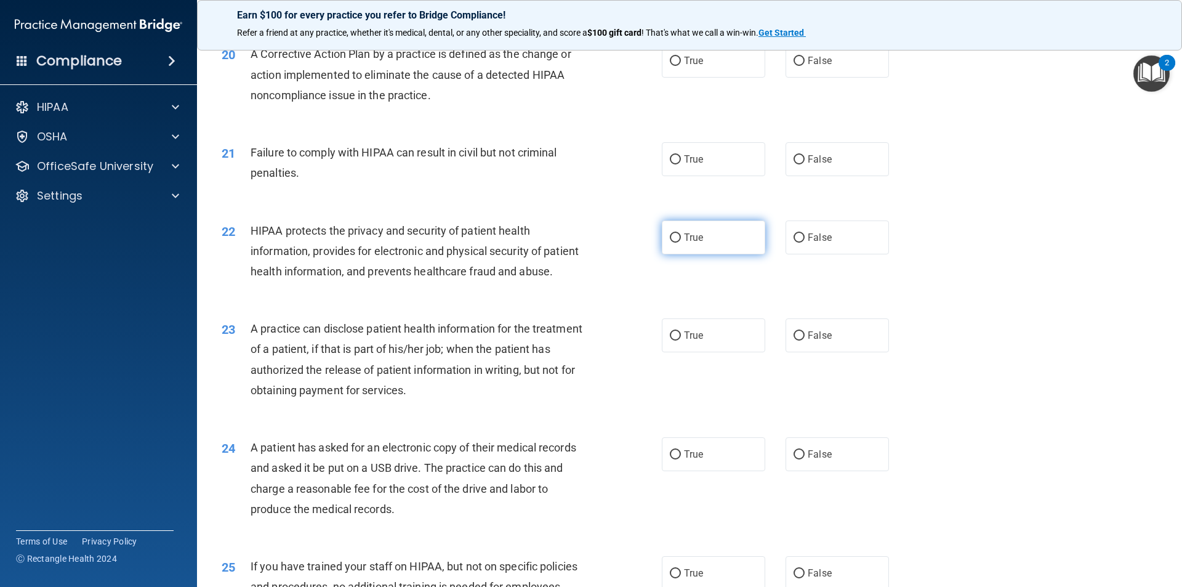
click at [711, 254] on label "True" at bounding box center [713, 237] width 103 height 34
click at [681, 243] on input "True" at bounding box center [675, 237] width 11 height 9
radio input "true"
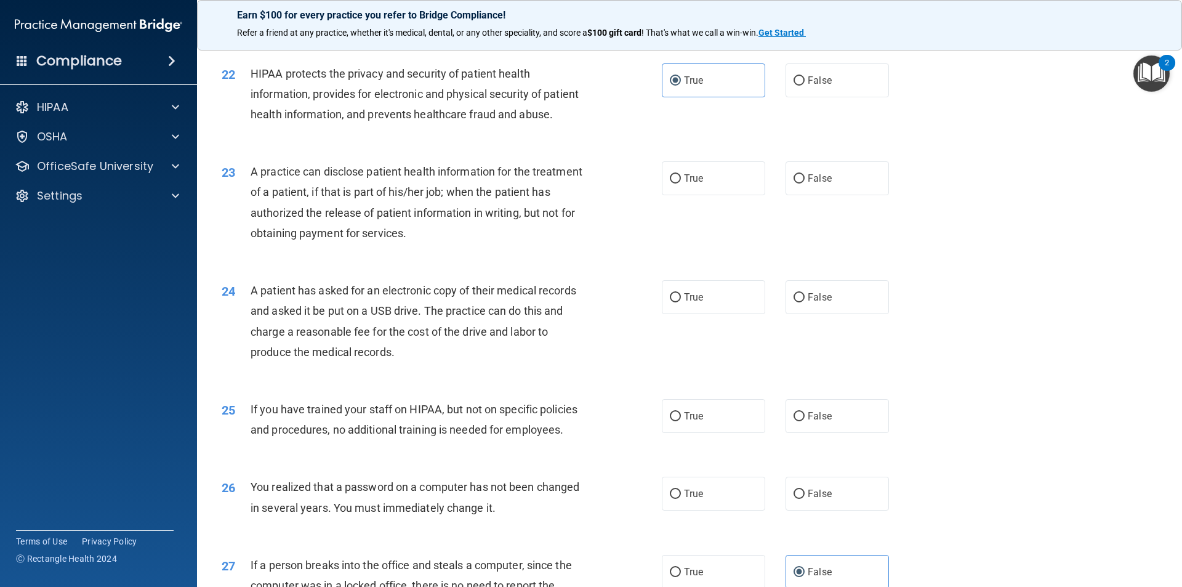
scroll to position [1909, 0]
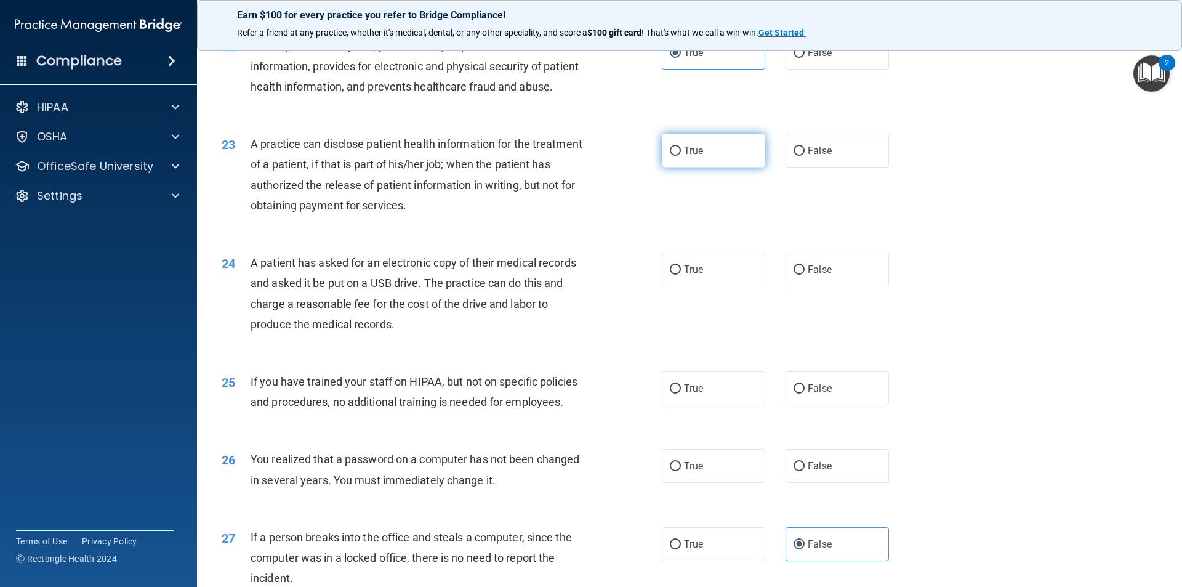
click at [679, 167] on label "True" at bounding box center [713, 151] width 103 height 34
click at [679, 156] on input "True" at bounding box center [675, 151] width 11 height 9
radio input "true"
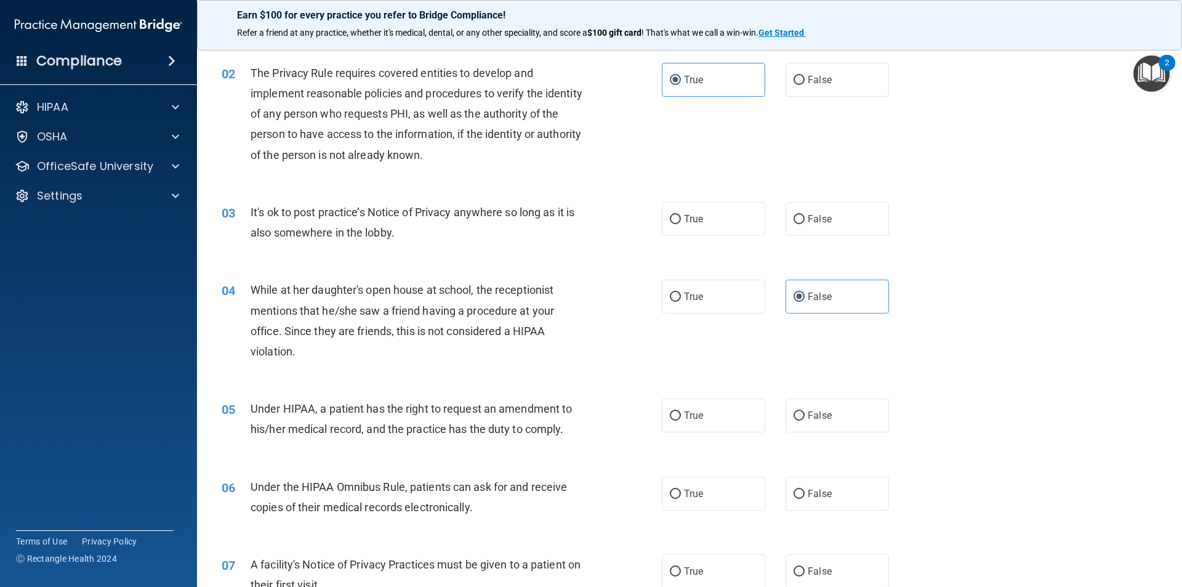
scroll to position [123, 0]
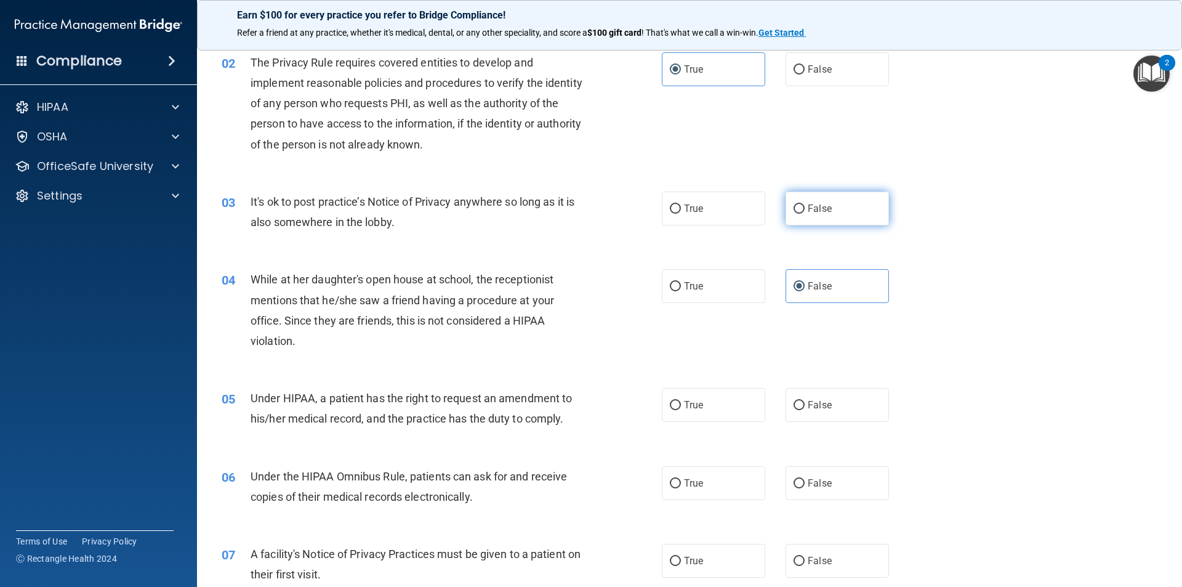
click at [796, 212] on input "False" at bounding box center [799, 208] width 11 height 9
radio input "true"
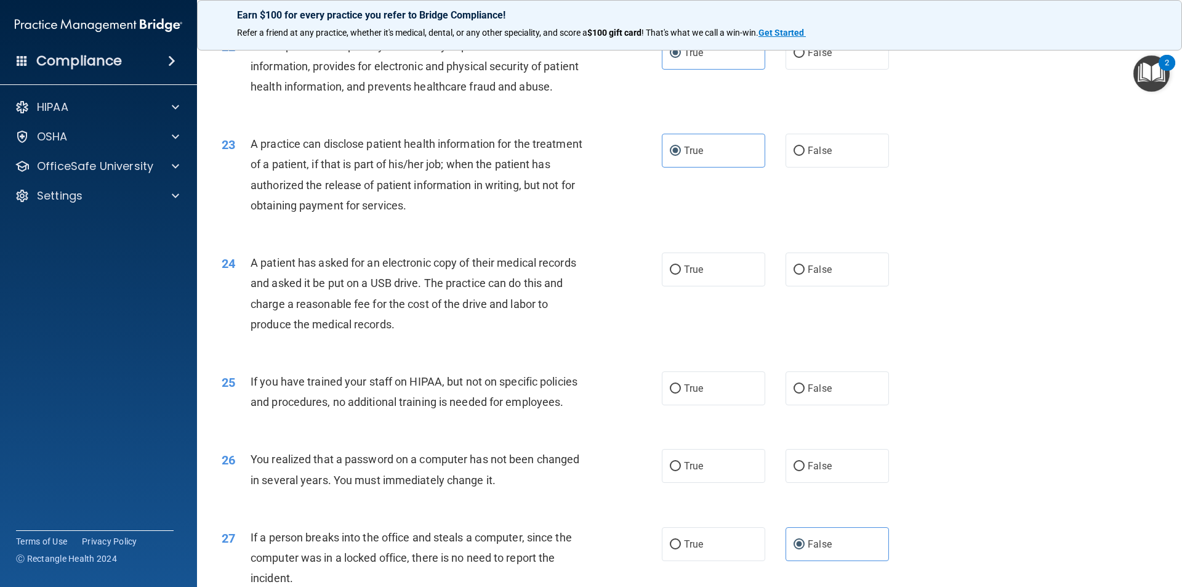
scroll to position [1970, 0]
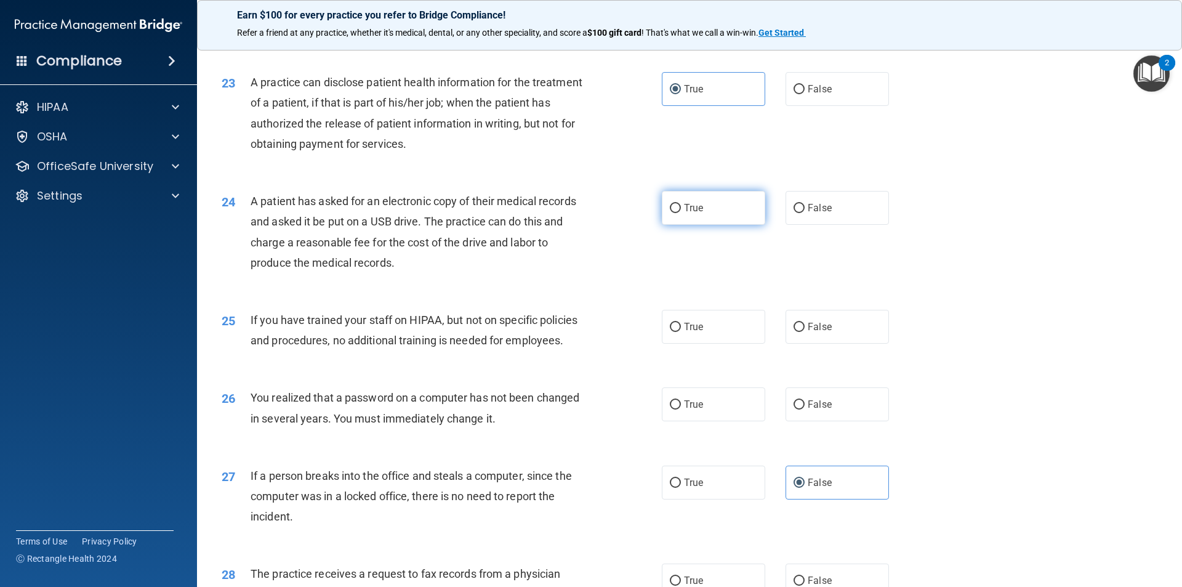
click at [687, 214] on span "True" at bounding box center [693, 208] width 19 height 12
click at [681, 213] on input "True" at bounding box center [675, 208] width 11 height 9
radio input "true"
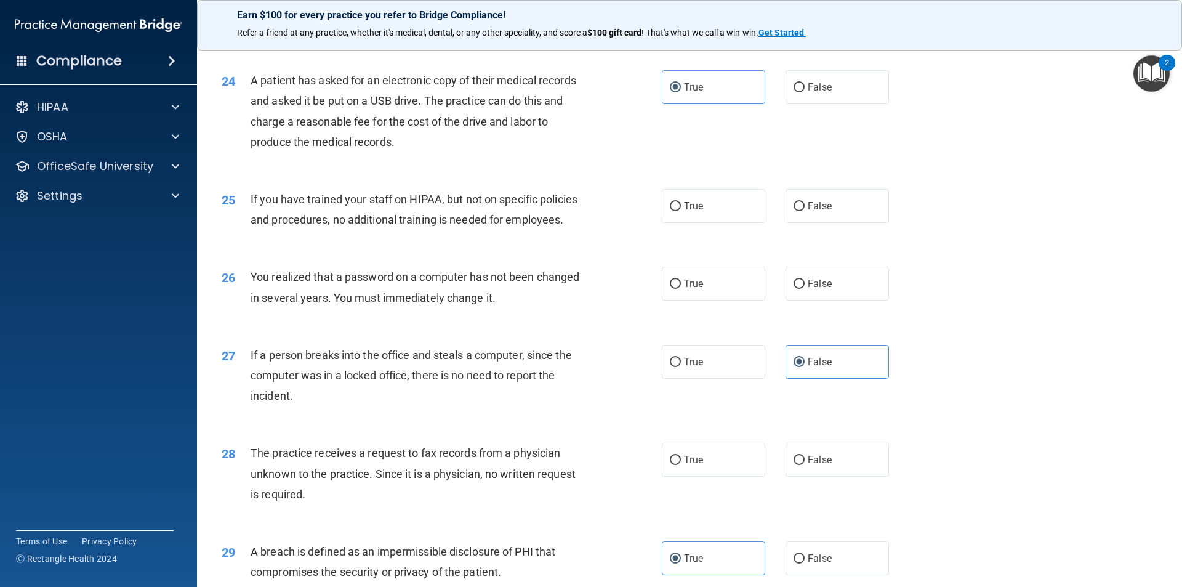
scroll to position [2327, 0]
